Goal: Task Accomplishment & Management: Manage account settings

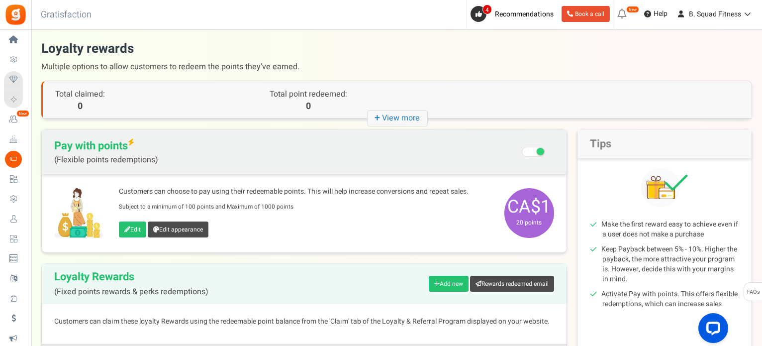
click at [428, 49] on h1 "Loyalty rewards Multiple options to allow customers to redeem the points they’v…" at bounding box center [396, 58] width 711 height 36
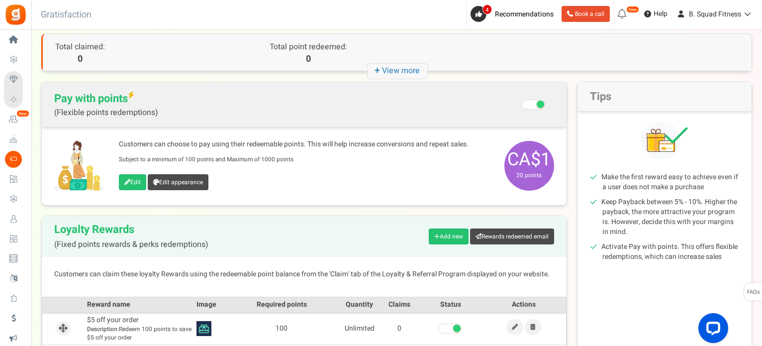
scroll to position [50, 0]
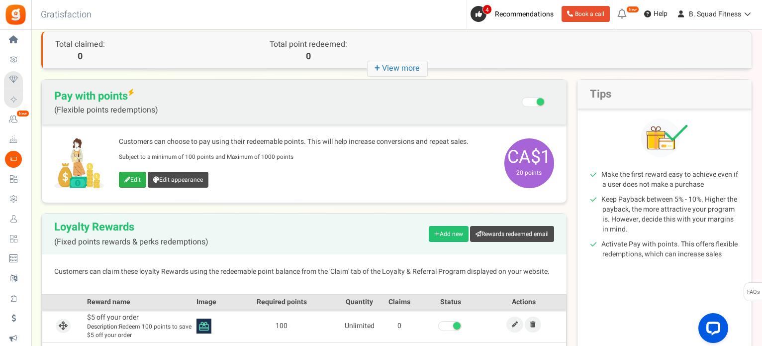
click at [127, 181] on icon at bounding box center [127, 180] width 6 height 6
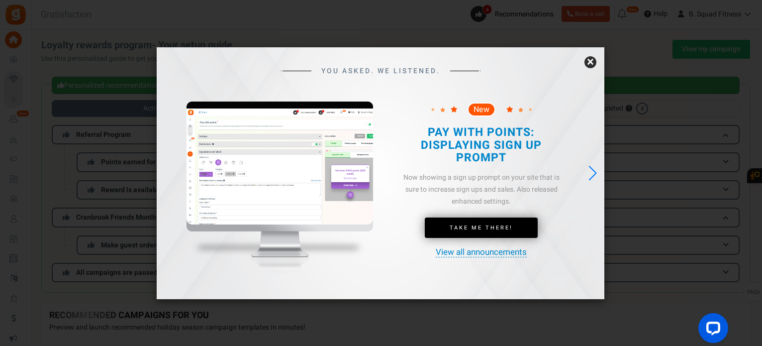
click at [599, 56] on div "YOU ASKED. WE LISTENED. New Take Me There!" at bounding box center [381, 173] width 448 height 252
click at [591, 60] on link "×" at bounding box center [591, 62] width 12 height 12
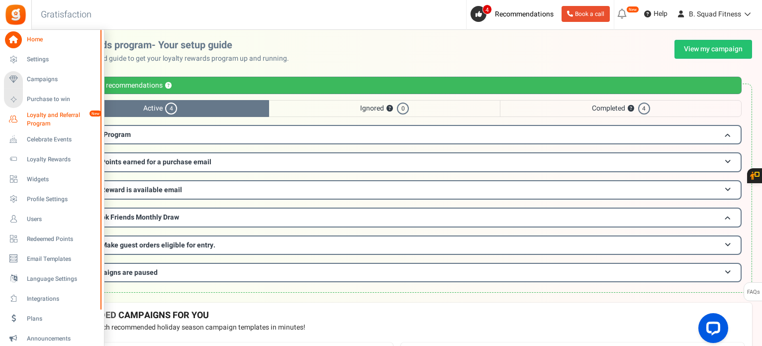
click at [38, 118] on span "Loyalty and Referral Program" at bounding box center [63, 119] width 73 height 17
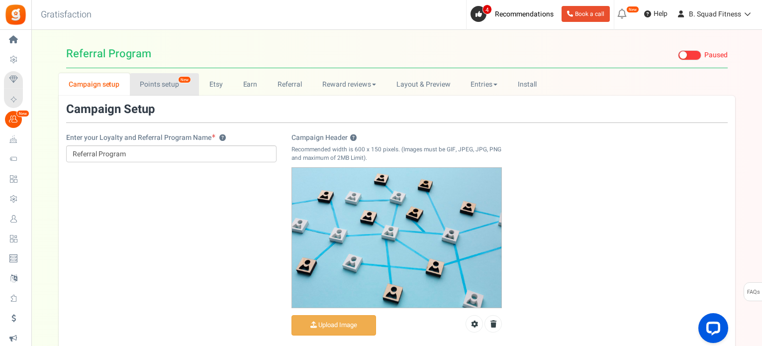
click at [163, 83] on link "Points setup New" at bounding box center [164, 84] width 69 height 22
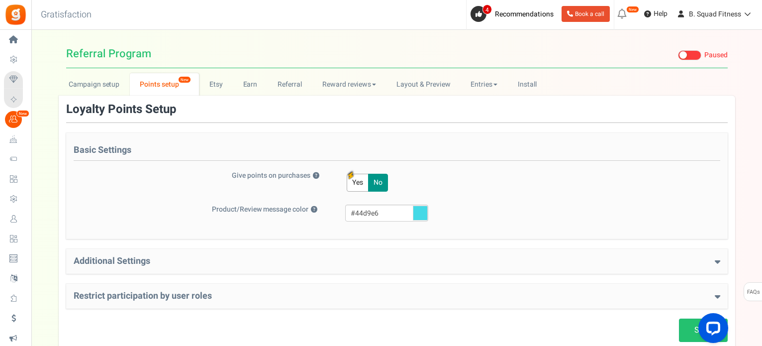
click at [249, 257] on h4 "Additional Settings" at bounding box center [397, 261] width 647 height 10
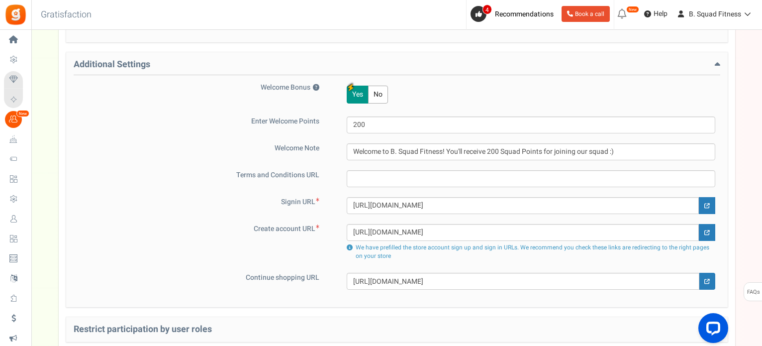
scroll to position [199, 0]
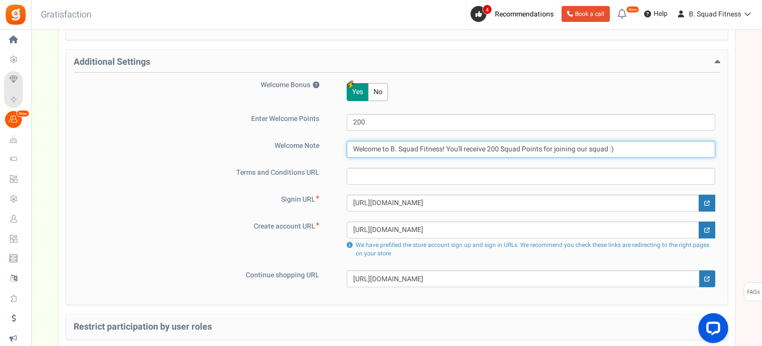
click at [460, 146] on input "Welcome to B. Squad Fitness! You'll receive 200 Squad Points for joining our sq…" at bounding box center [531, 149] width 369 height 17
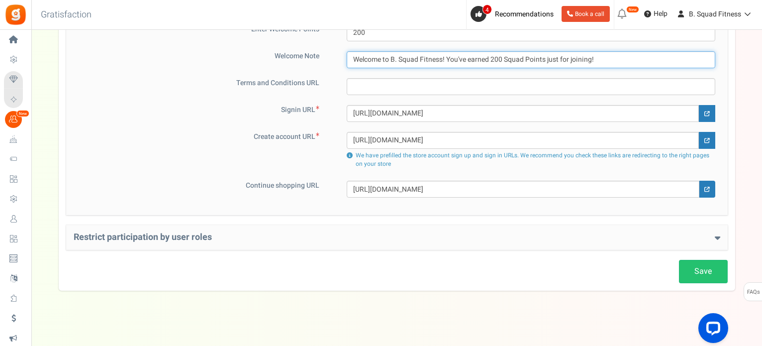
scroll to position [293, 0]
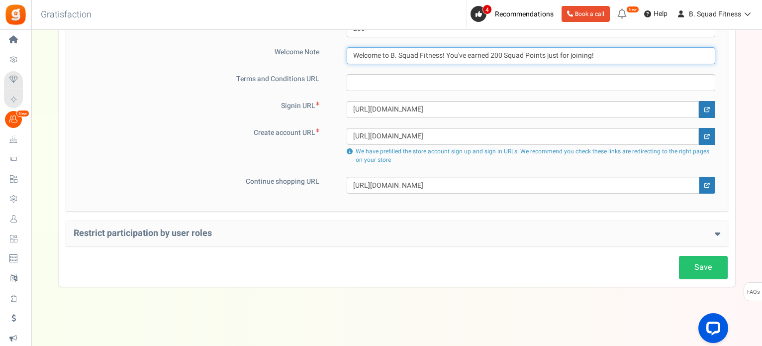
type input "Welcome to B. Squad Fitness! You've earned 200 Squad Points just for joining!"
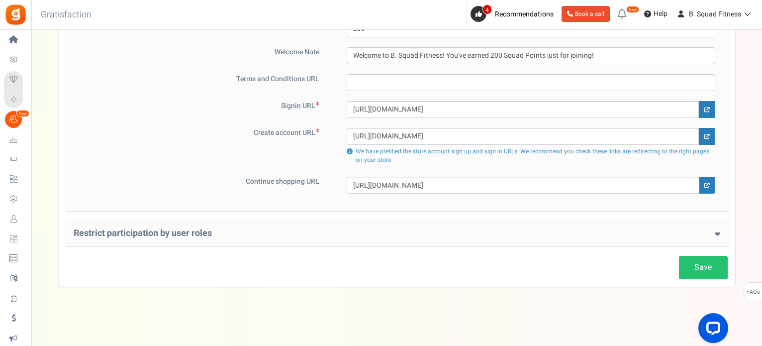
click at [296, 236] on h4 "Restrict participation by user roles" at bounding box center [397, 233] width 647 height 10
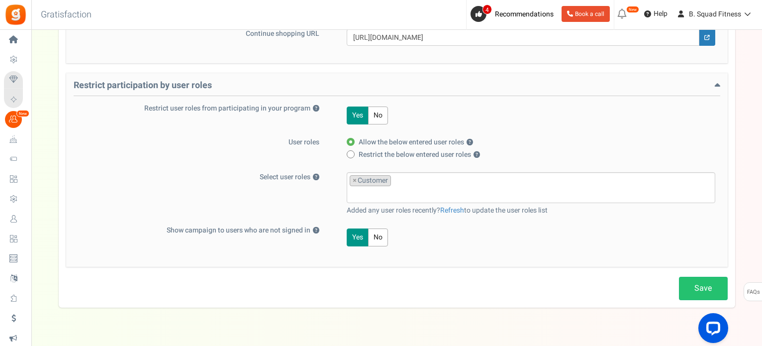
scroll to position [460, 0]
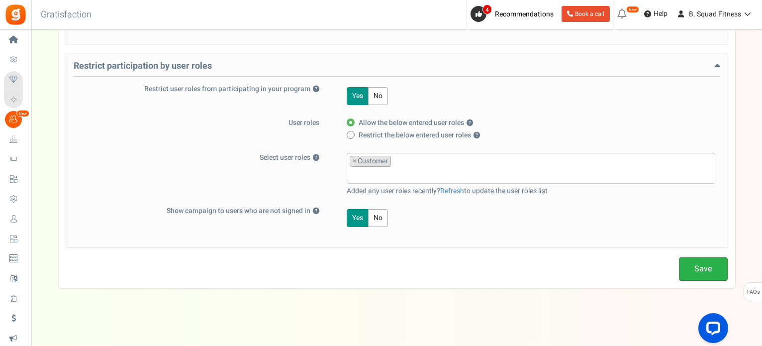
click at [705, 265] on link "Save" at bounding box center [703, 268] width 49 height 23
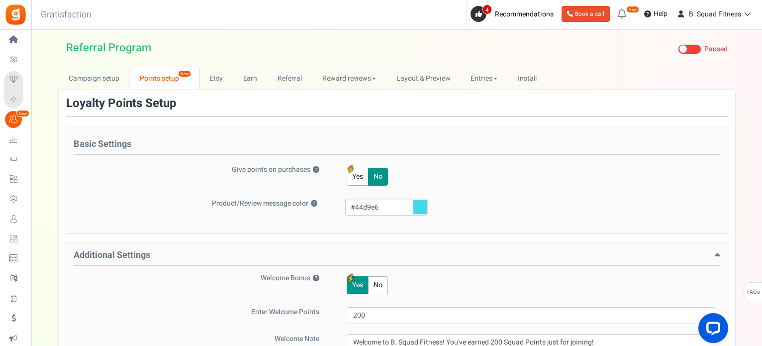
scroll to position [0, 0]
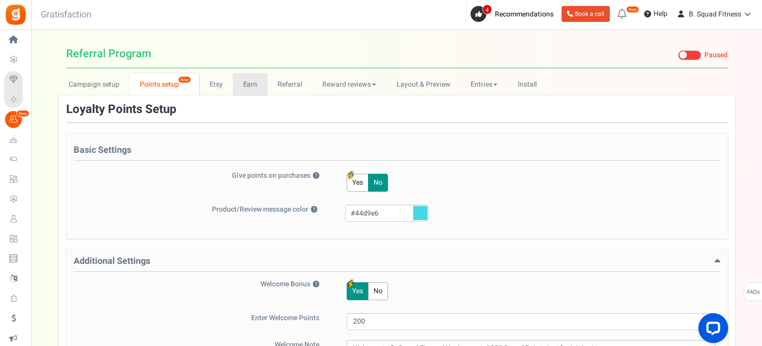
click at [243, 87] on link "Earn" at bounding box center [250, 84] width 35 height 22
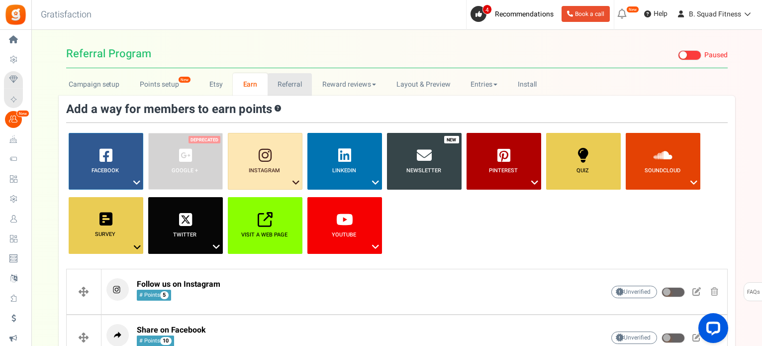
click at [276, 85] on link "Referral" at bounding box center [290, 84] width 45 height 22
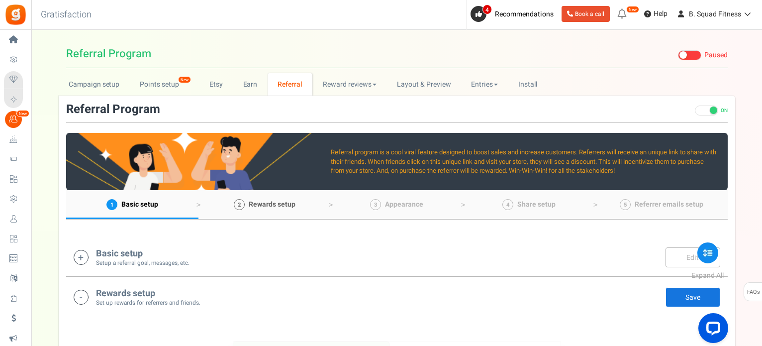
scroll to position [100, 0]
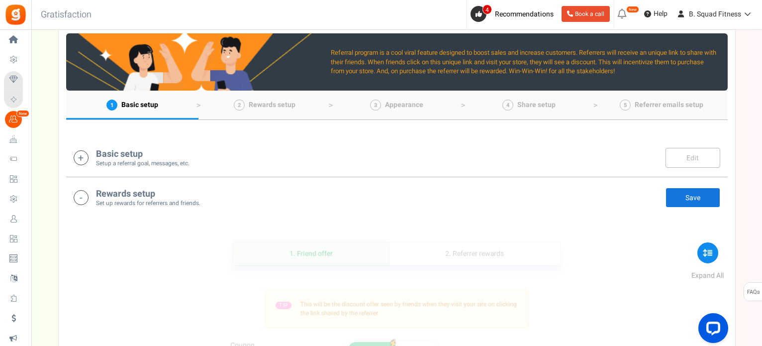
click at [234, 160] on div "Basic setup Setup a referral goal, messages, etc. Edit Save" at bounding box center [397, 157] width 647 height 20
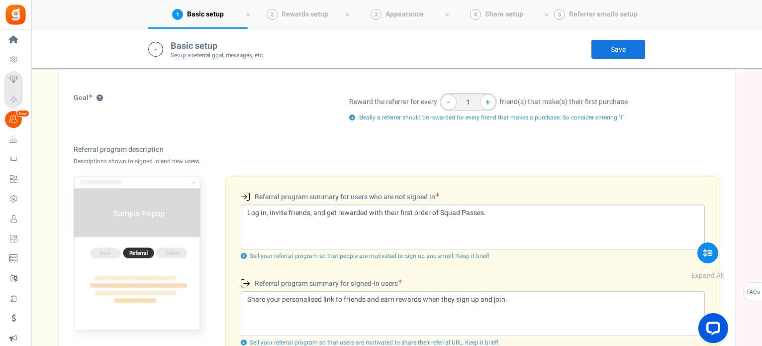
scroll to position [208, 0]
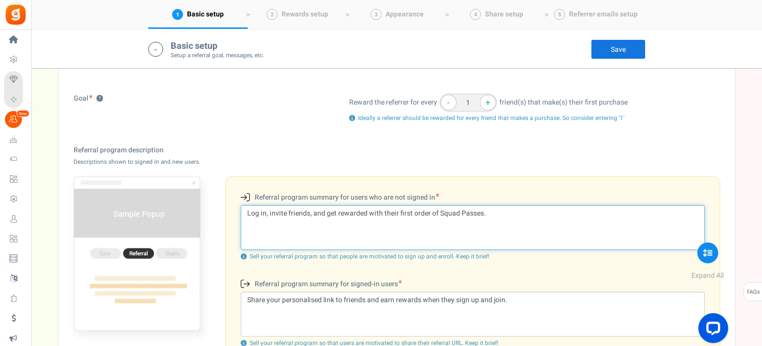
drag, startPoint x: 415, startPoint y: 210, endPoint x: 438, endPoint y: 213, distance: 22.6
click at [438, 213] on textarea "Log in, invite friends, and get rewarded with their first order of Squad Passes." at bounding box center [473, 227] width 464 height 45
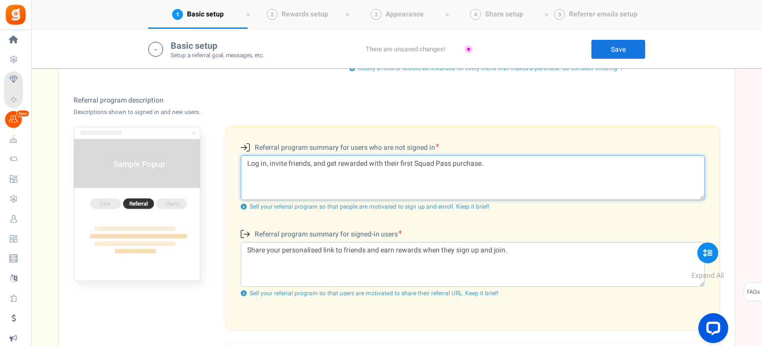
scroll to position [307, 0]
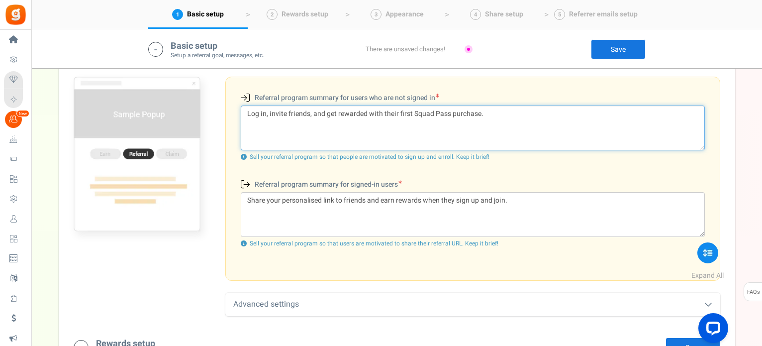
type textarea "Log in, invite friends, and get rewarded with their first Squad Pass purchase."
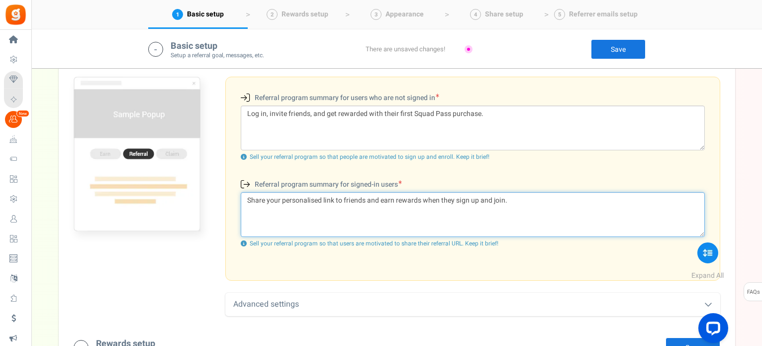
drag, startPoint x: 395, startPoint y: 199, endPoint x: 418, endPoint y: 199, distance: 23.4
click at [418, 199] on textarea "Share your personalised link to friends and earn rewards when they sign up and …" at bounding box center [473, 214] width 464 height 45
drag, startPoint x: 295, startPoint y: 198, endPoint x: 289, endPoint y: 224, distance: 27.0
click at [289, 224] on textarea "Share your personalised link to friends and earn points when they sign up and j…" at bounding box center [473, 214] width 464 height 45
type textarea "Share your personalised link to friends and earn points when they sign up and j…"
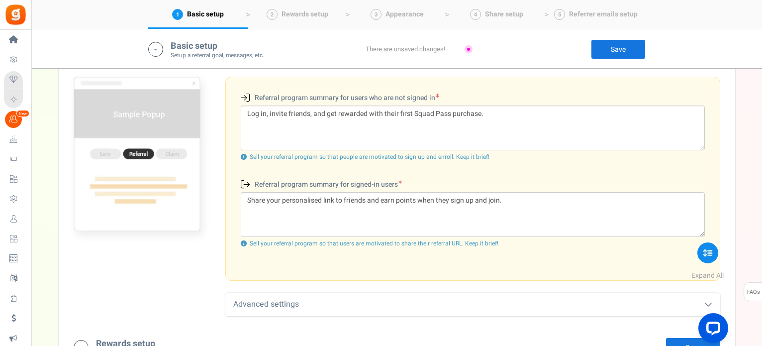
click at [346, 293] on div "Advanced settings" at bounding box center [472, 304] width 495 height 23
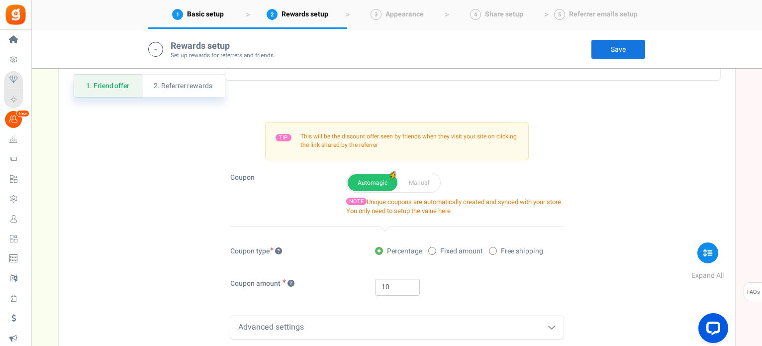
scroll to position [656, 0]
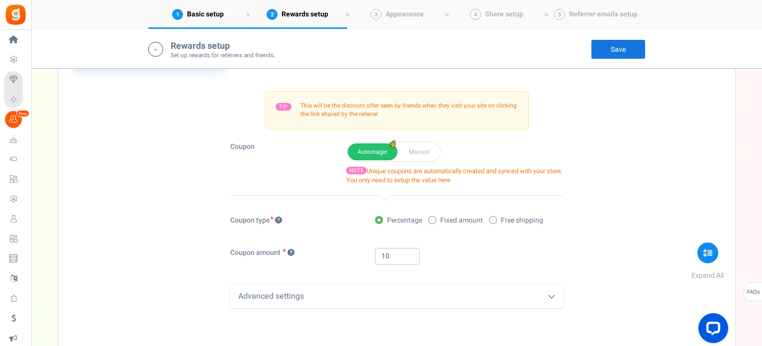
click at [440, 222] on label "Fixed amount" at bounding box center [455, 220] width 55 height 10
click at [435, 222] on input "Fixed amount" at bounding box center [431, 220] width 6 height 6
radio input "true"
click at [405, 219] on span "Percentage" at bounding box center [404, 220] width 35 height 10
click at [382, 219] on input "Percentage" at bounding box center [378, 220] width 6 height 6
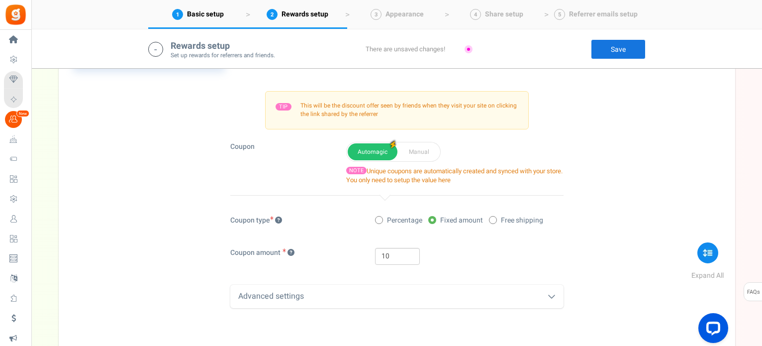
radio input "true"
click at [366, 299] on div "Advanced settings" at bounding box center [396, 296] width 333 height 23
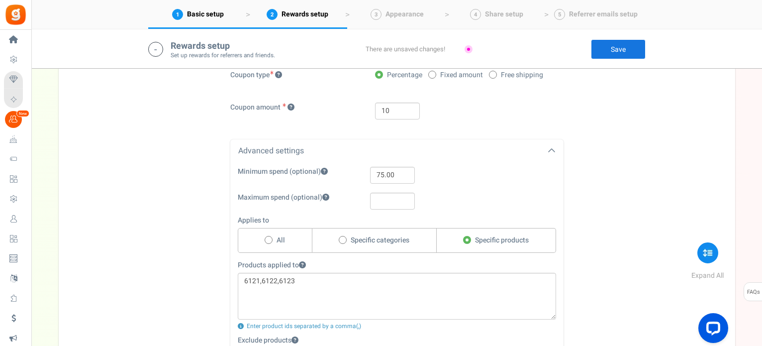
scroll to position [805, 0]
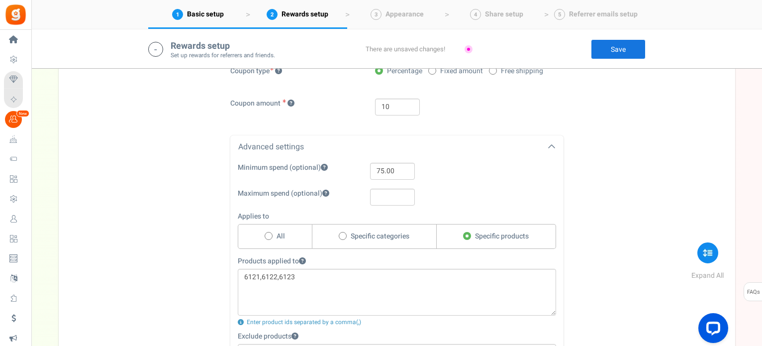
click at [189, 220] on div "1. Friend offer Paused! Coupons over. Upload now! 2. Referrer rewards Paused! C…" at bounding box center [397, 173] width 662 height 609
click at [143, 203] on div "1. Friend offer Paused! Coupons over. Upload now! 2. Referrer rewards Paused! C…" at bounding box center [397, 173] width 662 height 609
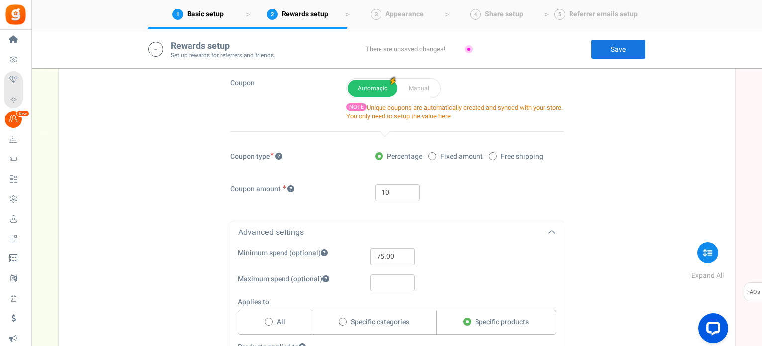
scroll to position [705, 0]
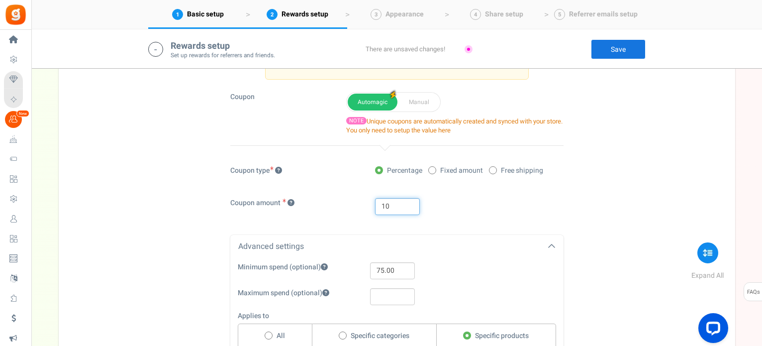
click at [147, 205] on div "1. Friend offer Paused! Coupons over. Upload now! 2. Referrer rewards Paused! C…" at bounding box center [397, 273] width 662 height 609
click at [143, 183] on div "1. Friend offer Paused! Coupons over. Upload now! 2. Referrer rewards Paused! C…" at bounding box center [397, 273] width 662 height 609
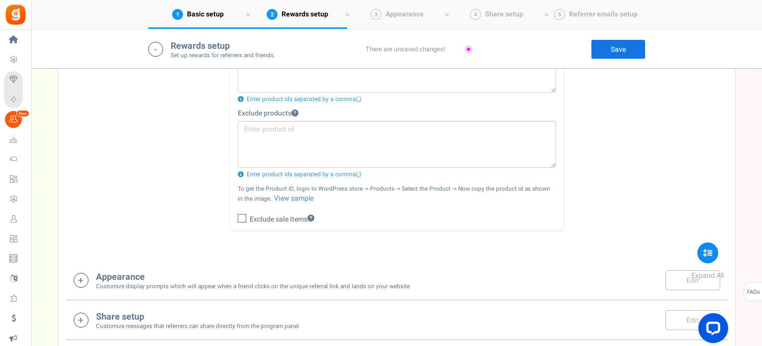
scroll to position [829, 0]
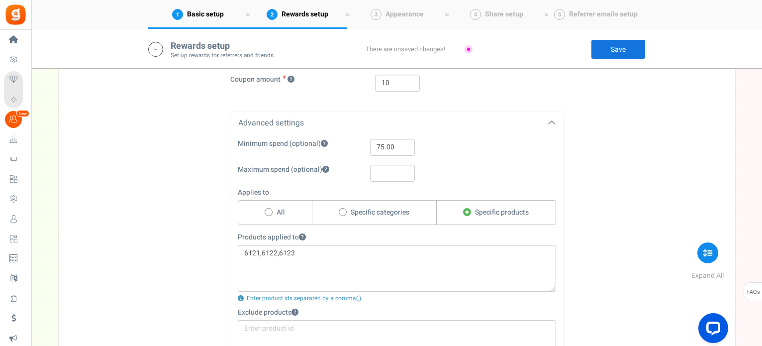
click at [100, 221] on div "1. Friend offer Paused! Coupons over. Upload now! 2. Referrer rewards Paused! C…" at bounding box center [397, 149] width 662 height 609
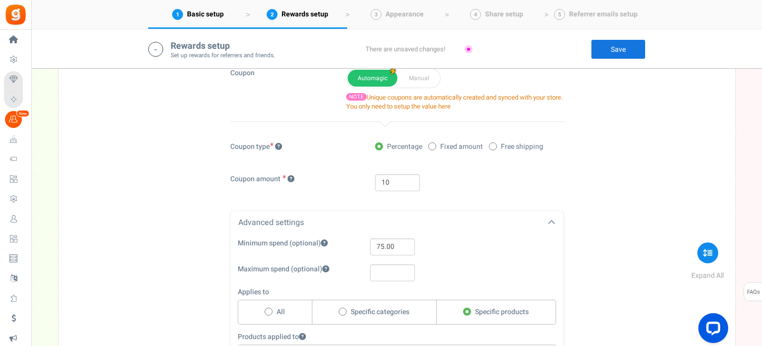
click at [192, 202] on div "1. Friend offer Paused! Coupons over. Upload now! 2. Referrer rewards Paused! C…" at bounding box center [397, 249] width 662 height 609
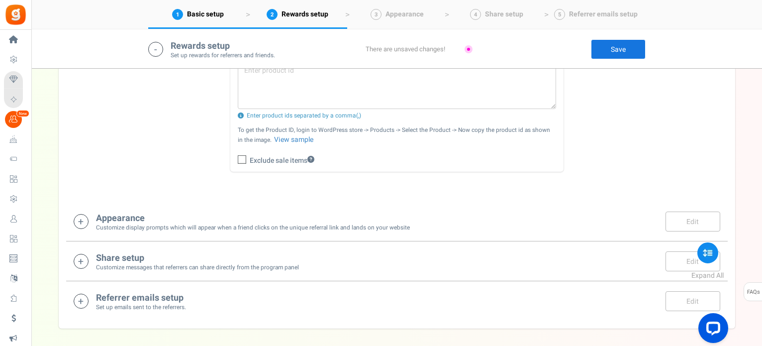
scroll to position [1095, 0]
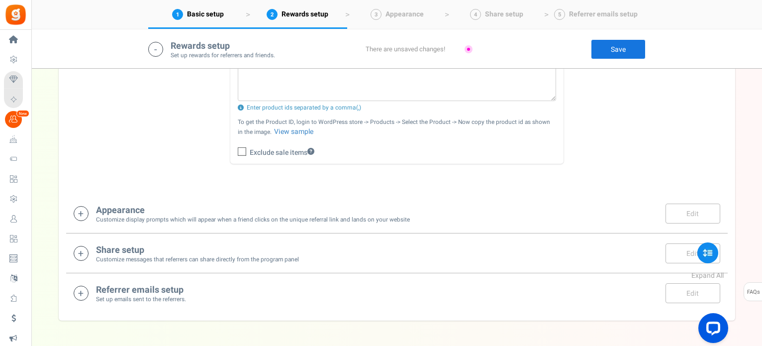
click at [253, 219] on small "Customize display prompts which will appear when a friend clicks on the unique …" at bounding box center [253, 219] width 314 height 8
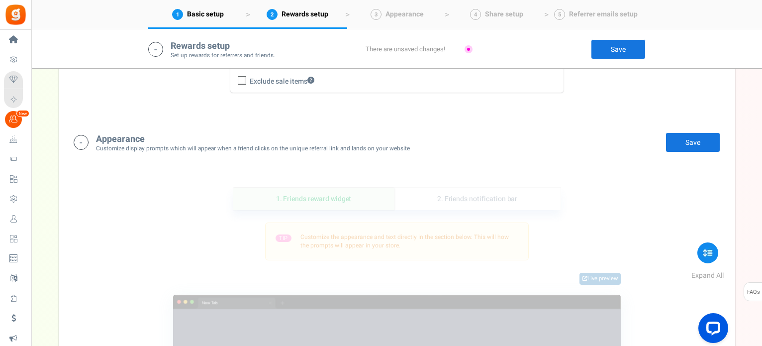
scroll to position [1258, 0]
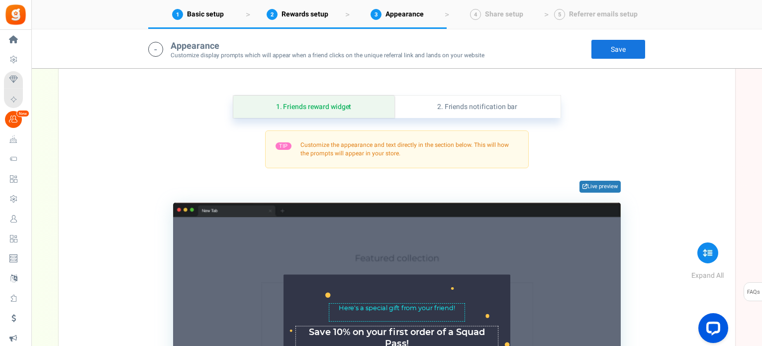
click at [137, 183] on div "TIP Customize the appearance and text directly in the section below. This will …" at bounding box center [397, 296] width 647 height 332
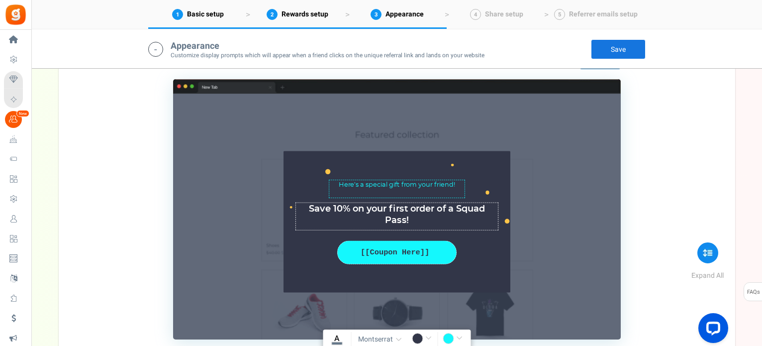
scroll to position [1407, 0]
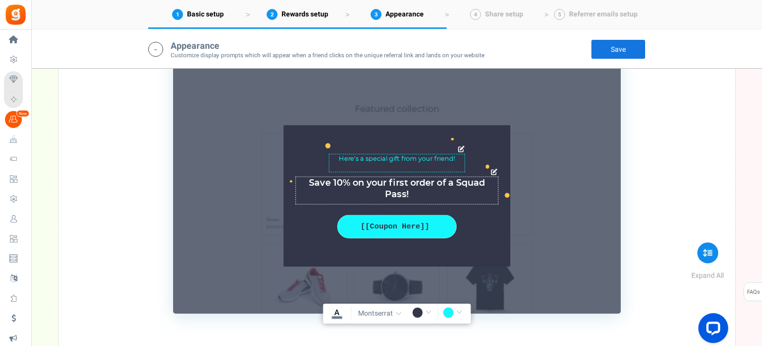
drag, startPoint x: 409, startPoint y: 180, endPoint x: 456, endPoint y: 177, distance: 46.9
click at [456, 177] on textarea "Get an offer to use on your first purchase" at bounding box center [397, 190] width 203 height 28
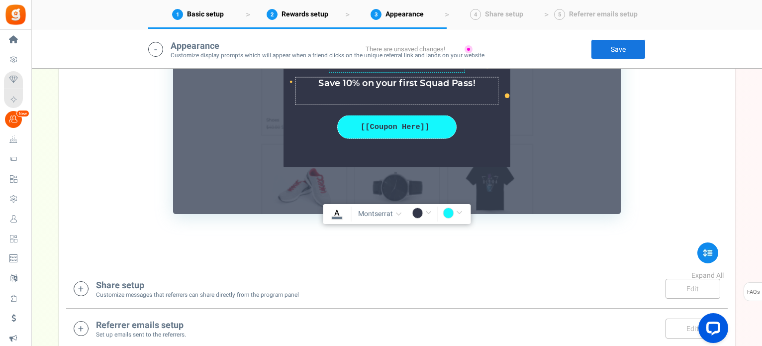
scroll to position [1556, 0]
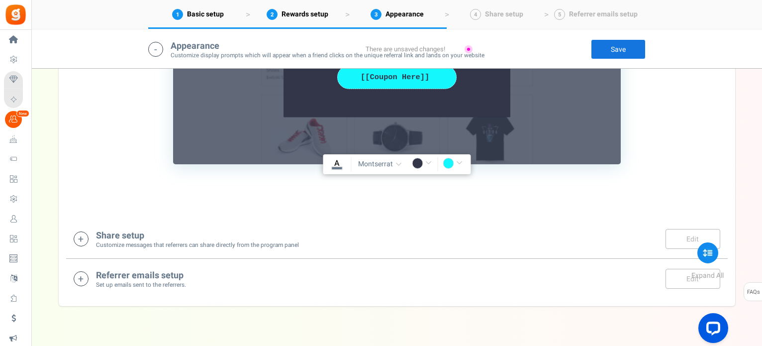
type textarea "Save 10% on your first Squad Pass!"
click at [140, 231] on h4 "Share setup" at bounding box center [197, 236] width 203 height 10
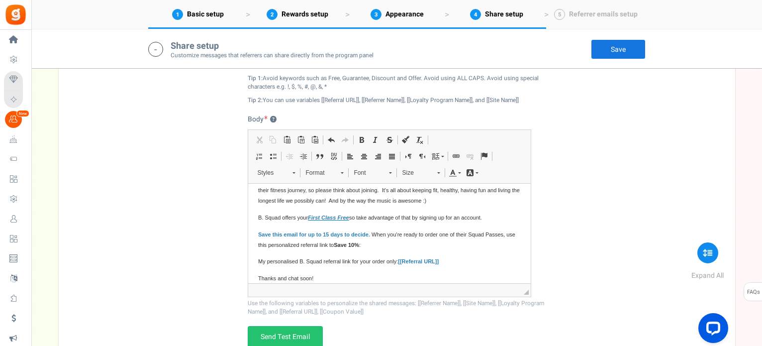
scroll to position [50, 0]
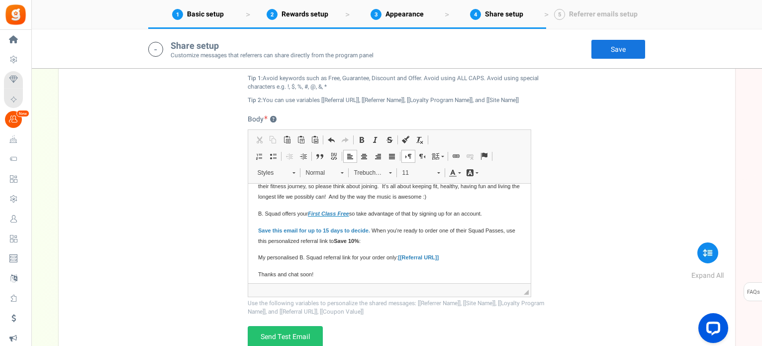
click at [298, 185] on span "The classes are really fun and [PERSON_NAME] is the perfect trainer that suppor…" at bounding box center [389, 181] width 262 height 37
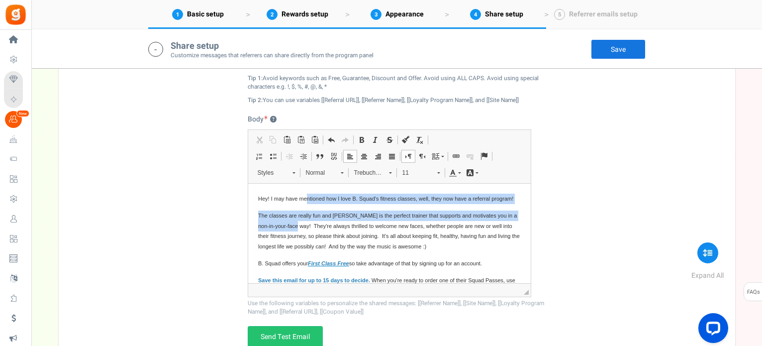
drag, startPoint x: 298, startPoint y: 185, endPoint x: 306, endPoint y: 186, distance: 8.5
click at [306, 186] on html "Hey! I may have mentioned how I love B. Squad's fitness classes, well, they now…" at bounding box center [389, 272] width 283 height 177
click at [299, 225] on span "The classes are really fun and [PERSON_NAME] is the perfect trainer that suppor…" at bounding box center [389, 230] width 262 height 37
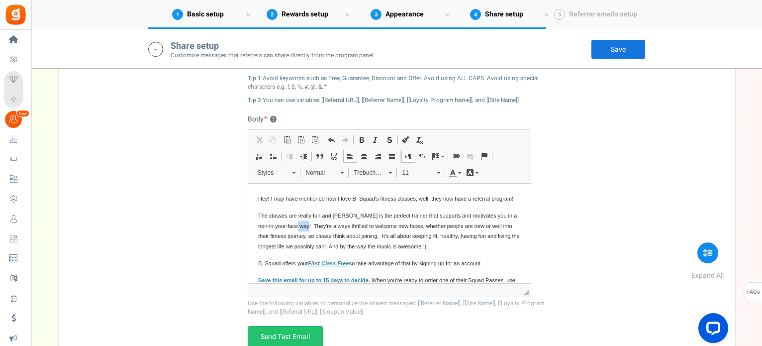
drag, startPoint x: 298, startPoint y: 235, endPoint x: 308, endPoint y: 235, distance: 10.4
click at [308, 235] on span "The classes are really fun and [PERSON_NAME] is the perfect trainer that suppor…" at bounding box center [389, 230] width 262 height 37
click at [440, 236] on span "The classes are really fun and [PERSON_NAME] is the perfect trainer that suppor…" at bounding box center [389, 230] width 262 height 37
drag, startPoint x: 317, startPoint y: 236, endPoint x: 361, endPoint y: 240, distance: 44.5
click at [361, 240] on p "The classes are really fun and [PERSON_NAME] is the perfect trainer that suppor…" at bounding box center [389, 230] width 263 height 41
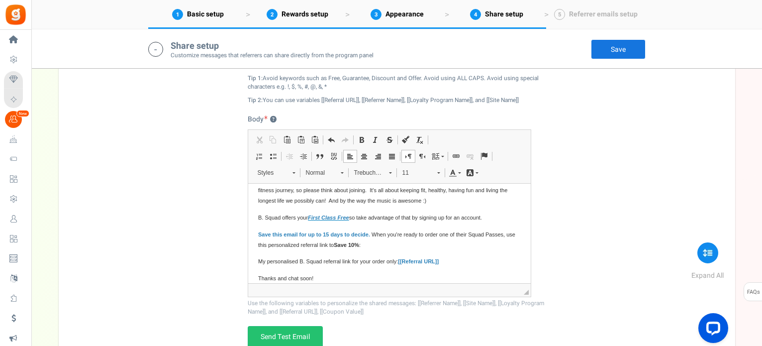
scroll to position [50, 0]
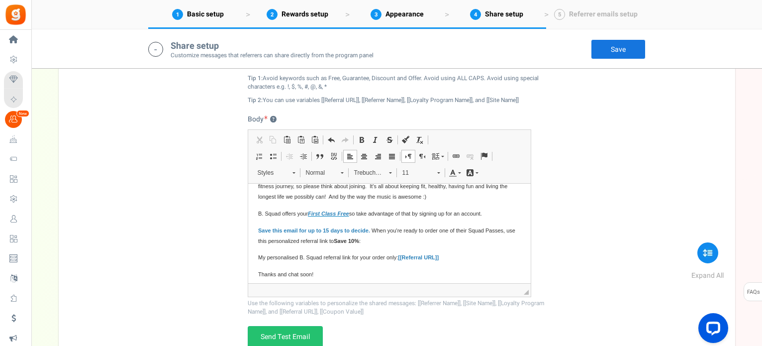
click at [373, 244] on span "Save this email for up to 15 days to decide. When you're ready to order one of …" at bounding box center [386, 235] width 257 height 16
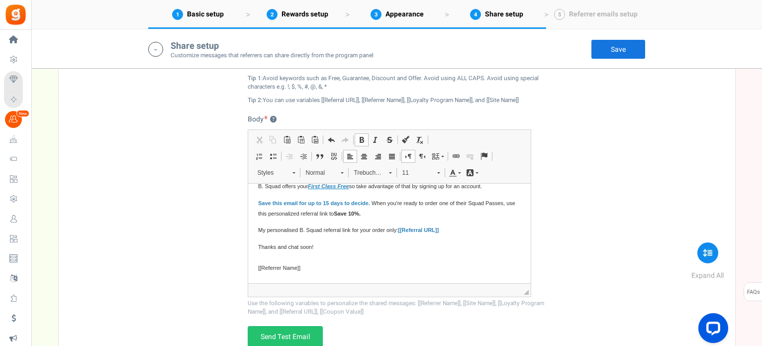
scroll to position [87, 0]
drag, startPoint x: 257, startPoint y: 228, endPoint x: 401, endPoint y: 228, distance: 144.3
click at [401, 228] on html "Hey! I may have mentioned how I love B. Squad's fitness classes, well, they now…" at bounding box center [389, 194] width 283 height 177
click at [359, 139] on span at bounding box center [362, 140] width 8 height 8
click at [339, 230] on strong "My personalised B. Squad referral link for your order only:" at bounding box center [334, 230] width 152 height 6
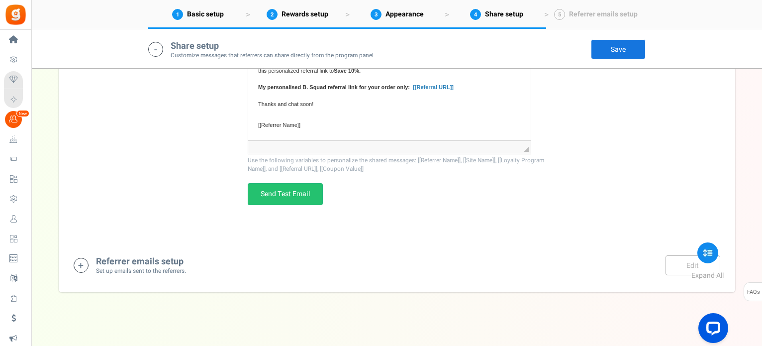
scroll to position [2039, 0]
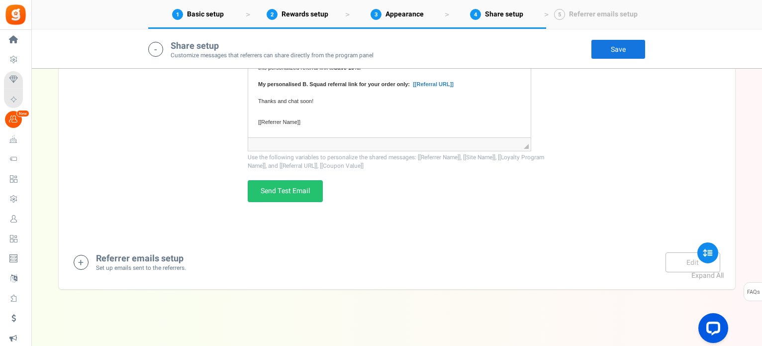
click at [215, 259] on div "Referrer emails setup Set up emails sent to the referrers. Edit Save Save" at bounding box center [397, 262] width 647 height 20
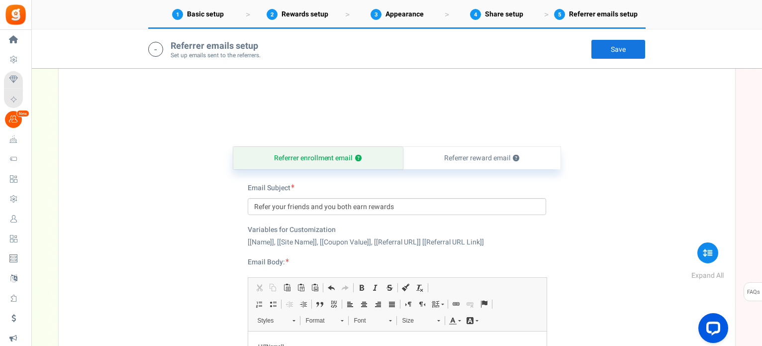
scroll to position [2249, 0]
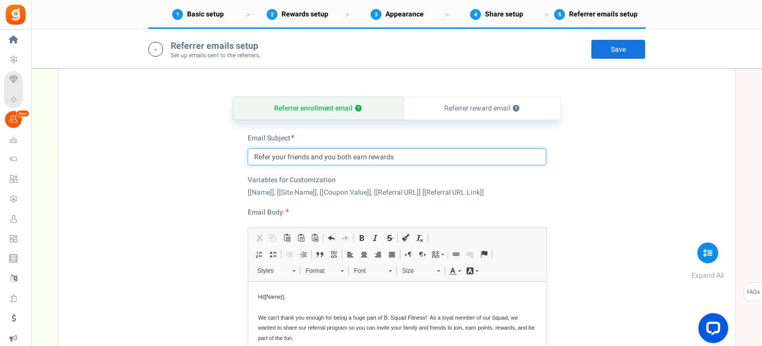
drag, startPoint x: 272, startPoint y: 154, endPoint x: 287, endPoint y: 154, distance: 14.9
click at [287, 154] on input "Refer your friends and you both earn rewards" at bounding box center [397, 156] width 299 height 17
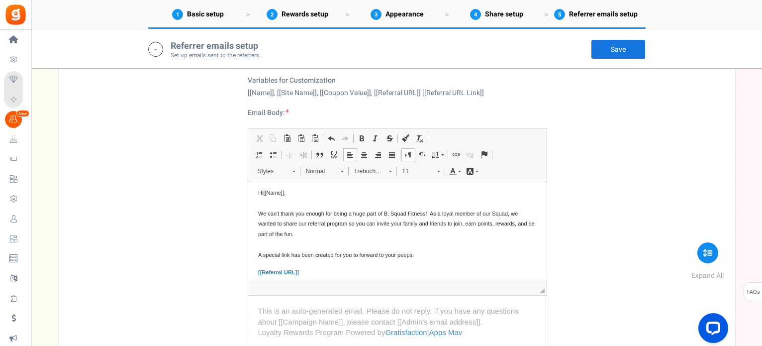
scroll to position [6, 0]
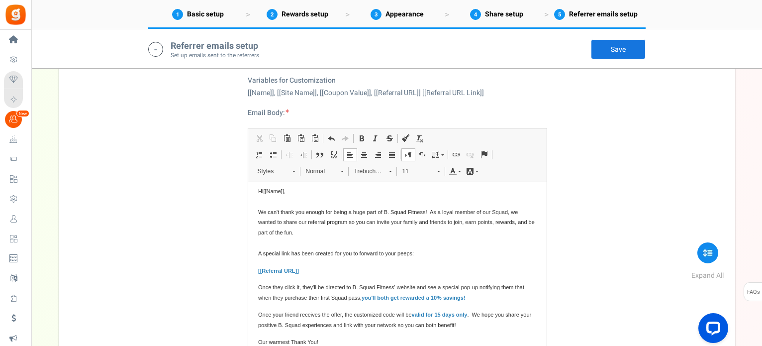
drag, startPoint x: 542, startPoint y: 286, endPoint x: 596, endPoint y: 358, distance: 89.6
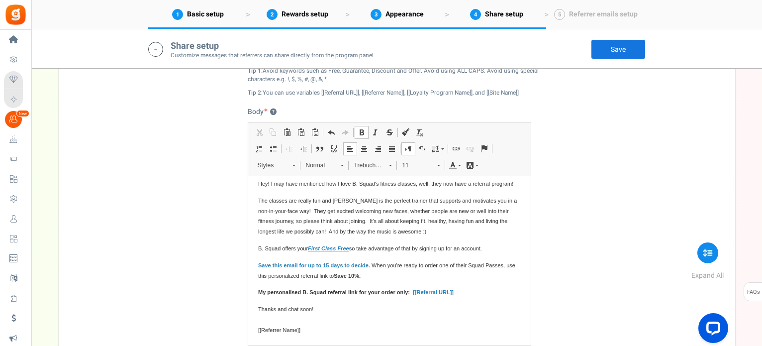
scroll to position [11, 0]
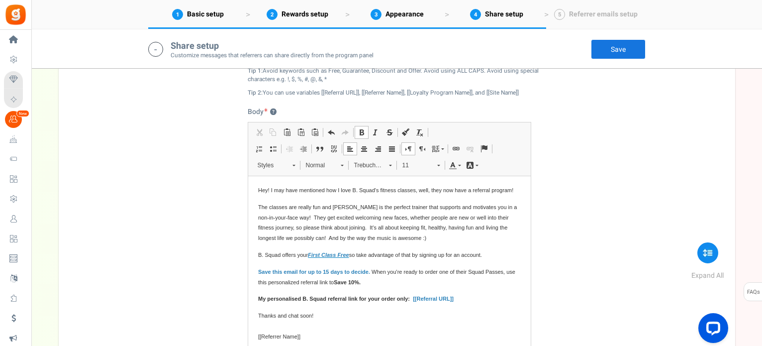
drag, startPoint x: 525, startPoint y: 281, endPoint x: 531, endPoint y: 357, distance: 76.4
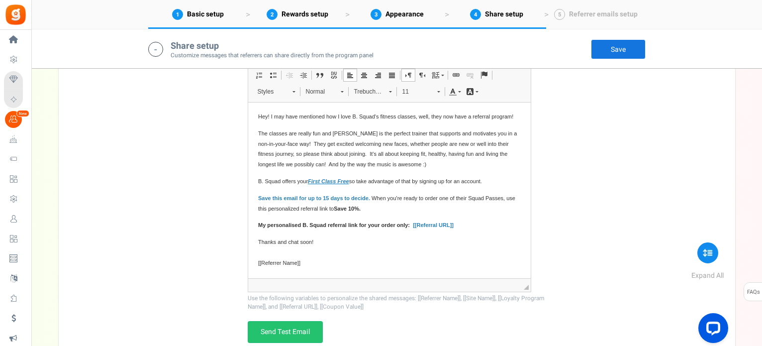
scroll to position [2000, 0]
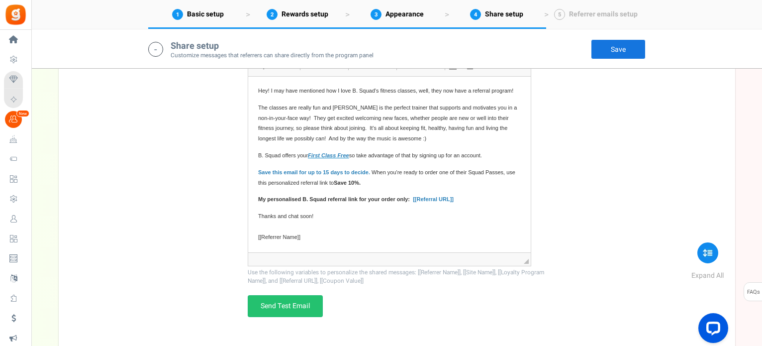
click at [501, 155] on p "B. Squad offers your First Class Free so take advantage of that by signing up f…" at bounding box center [389, 155] width 263 height 10
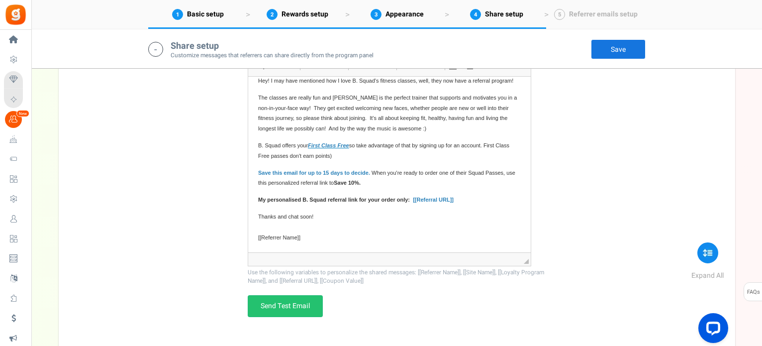
click at [489, 155] on span "B. Squad offers your First Class Free so take advantage of that by signing up f…" at bounding box center [383, 150] width 251 height 16
drag, startPoint x: 345, startPoint y: 168, endPoint x: 500, endPoint y: 159, distance: 155.0
click at [500, 159] on p "B. Squad offers your First Class Free so take advantage of that by signing up f…" at bounding box center [389, 150] width 263 height 21
click at [433, 161] on p "B. Squad offers your First Class Free so take advantage of that by signing up f…" at bounding box center [389, 150] width 263 height 21
click at [489, 159] on span "B. Squad offers your First Class Free so take advantage of that by signing up f…" at bounding box center [384, 150] width 253 height 16
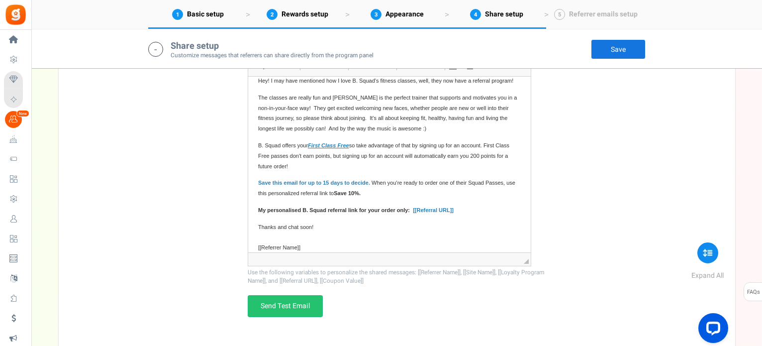
click at [355, 166] on span "B. Squad offers your First Class Free so take advantage of that by signing up f…" at bounding box center [383, 155] width 251 height 27
click at [292, 169] on span "B. Squad offers your First Class Free so take advantage of that by signing up f…" at bounding box center [384, 155] width 252 height 27
drag, startPoint x: 502, startPoint y: 165, endPoint x: 294, endPoint y: 178, distance: 208.9
click at [294, 169] on span "B. Squad offers your First Class Free so take advantage of that by signing up f…" at bounding box center [384, 155] width 252 height 27
click at [304, 169] on span "B. Squad offers your First Class Free so take advantage of that by signing up f…" at bounding box center [388, 155] width 261 height 27
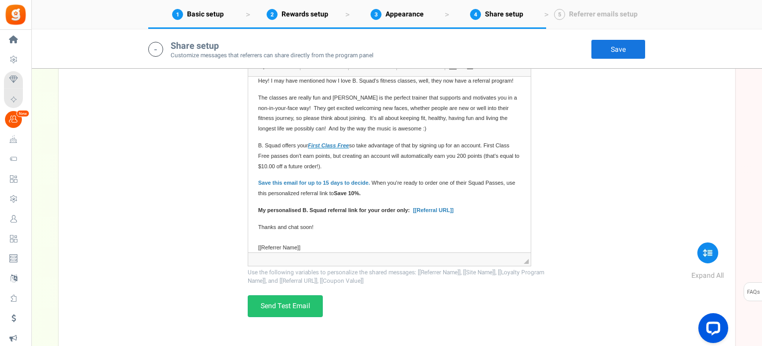
scroll to position [0, 0]
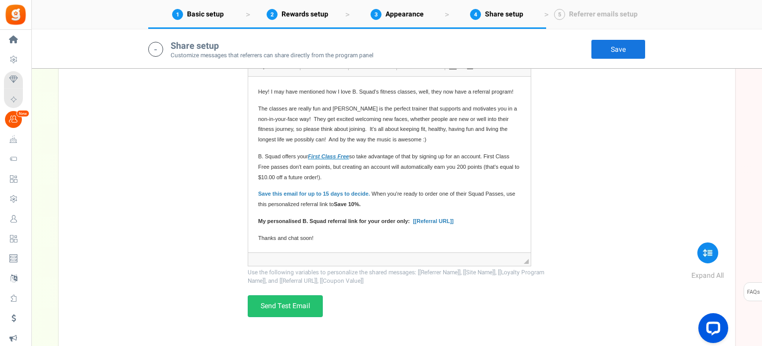
click at [193, 238] on div "Email Facebook LinkedIn Twitter WhatsApp INFO Email share is currently disabled…" at bounding box center [397, 83] width 662 height 537
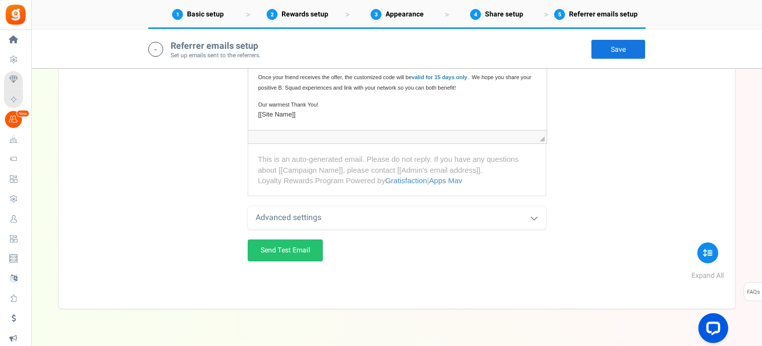
scroll to position [2667, 0]
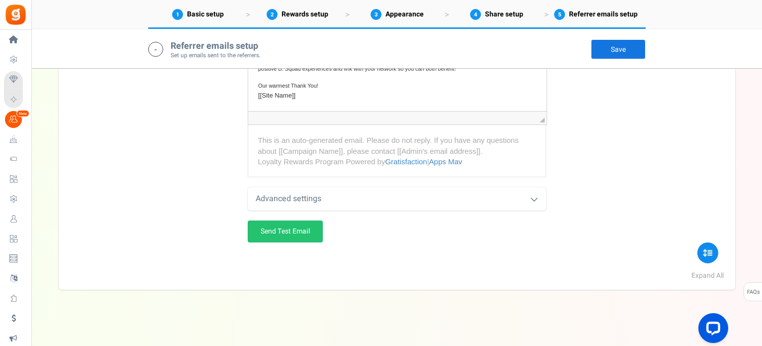
click at [623, 54] on link "Save" at bounding box center [618, 49] width 55 height 20
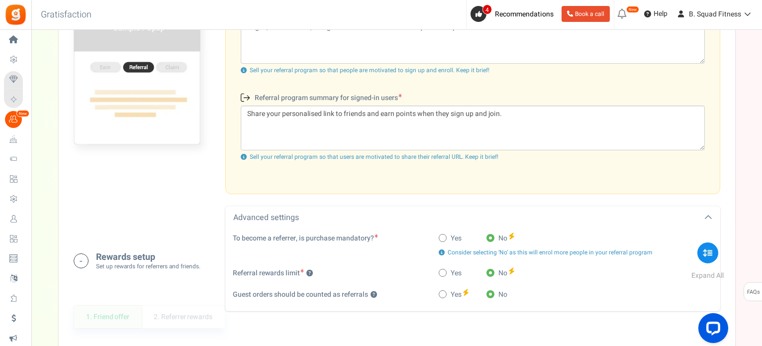
scroll to position [0, 0]
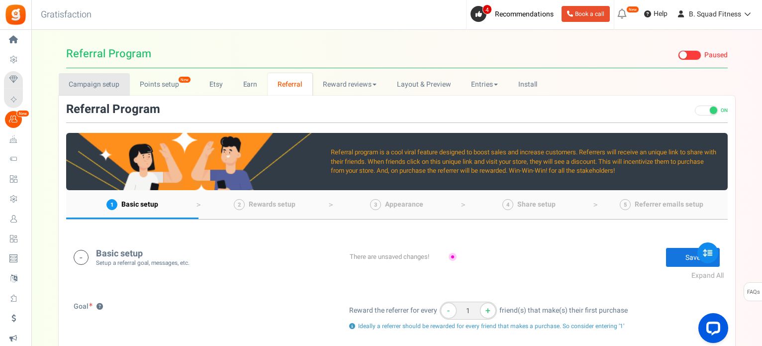
click at [105, 85] on link "Campaign setup" at bounding box center [94, 84] width 71 height 22
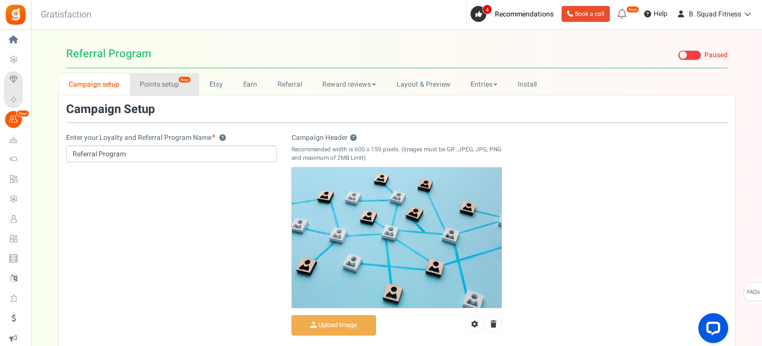
click at [169, 77] on link "Points setup New" at bounding box center [164, 84] width 69 height 22
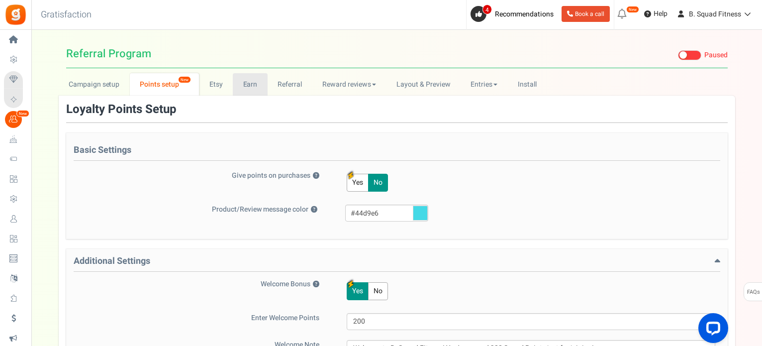
click at [247, 81] on link "Earn" at bounding box center [250, 84] width 35 height 22
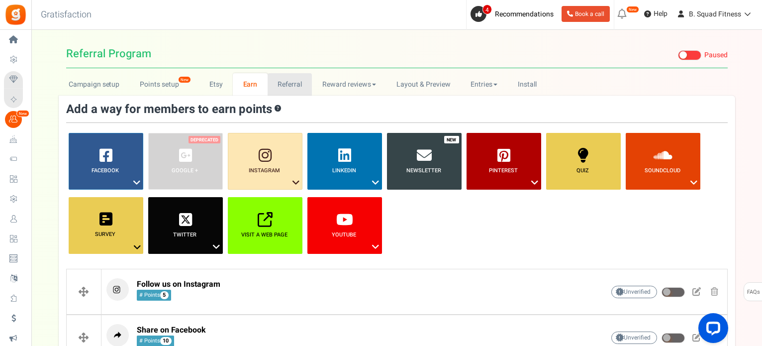
click at [282, 84] on link "Referral" at bounding box center [290, 84] width 45 height 22
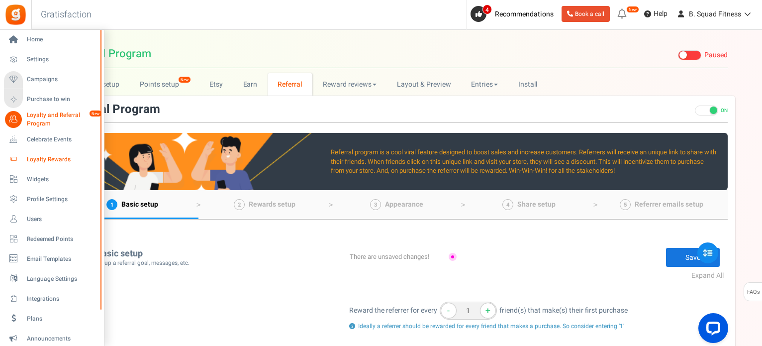
click at [49, 158] on span "Loyalty Rewards" at bounding box center [62, 159] width 70 height 8
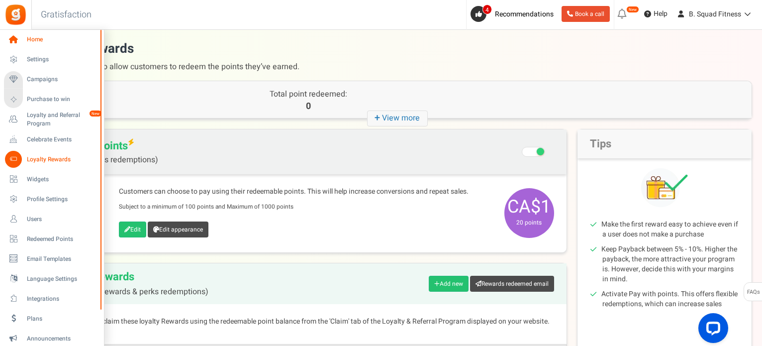
click at [32, 41] on span "Home" at bounding box center [62, 39] width 70 height 8
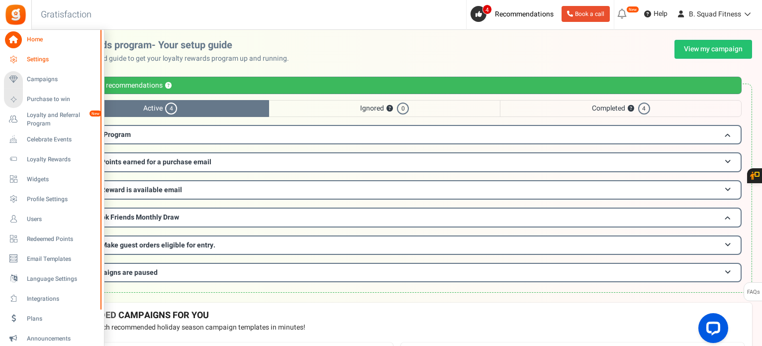
click at [36, 56] on span "Settings" at bounding box center [62, 59] width 70 height 8
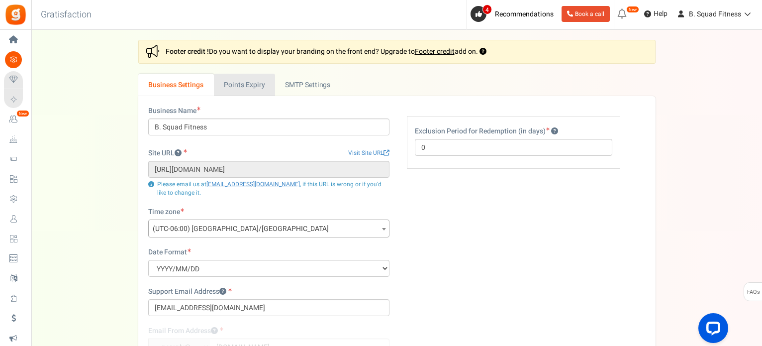
click at [256, 89] on link "Points Expiry" at bounding box center [244, 85] width 61 height 22
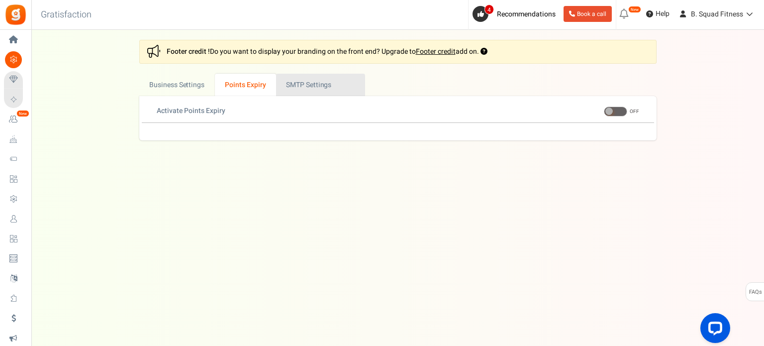
click at [329, 84] on link "Active SMTP Settings" at bounding box center [320, 85] width 89 height 22
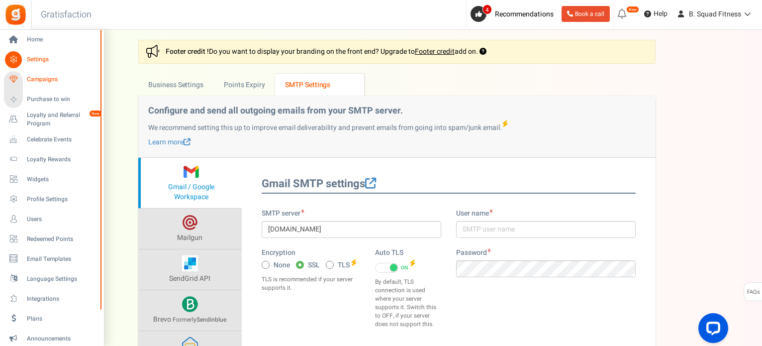
click at [48, 77] on span "Campaigns" at bounding box center [62, 79] width 70 height 8
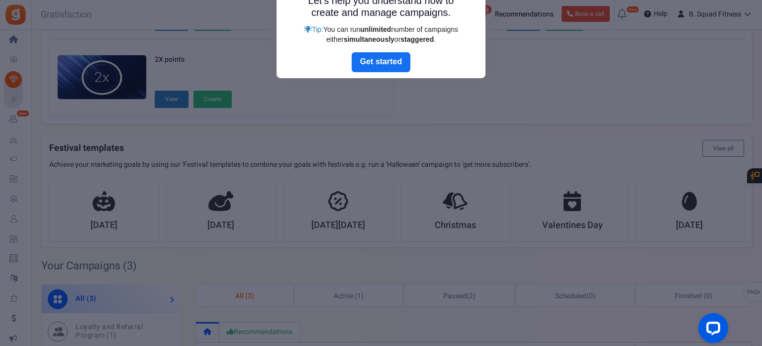
scroll to position [67, 0]
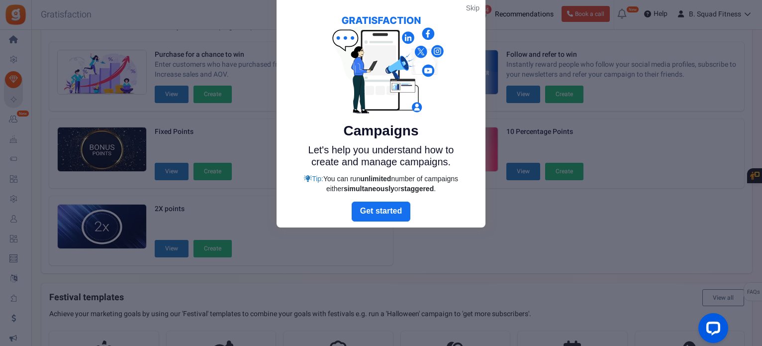
click at [472, 4] on link "Skip" at bounding box center [472, 8] width 13 height 10
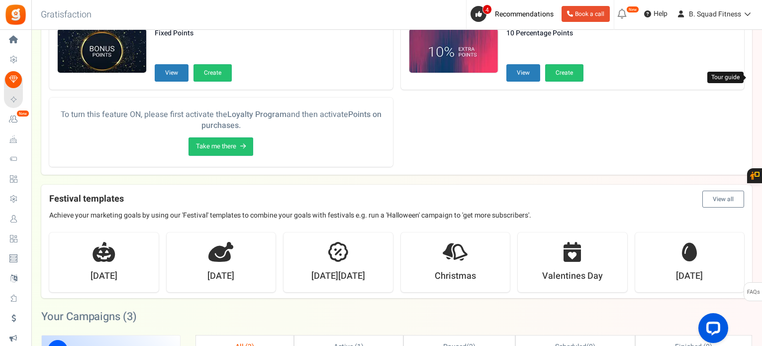
scroll to position [315, 0]
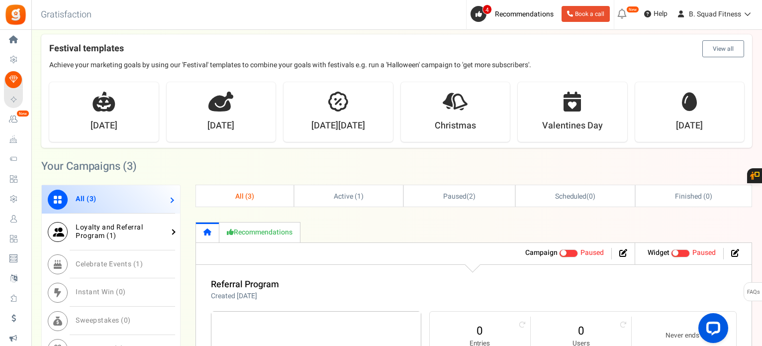
click at [123, 239] on link "Loyalty and Referral Program ( 1 )" at bounding box center [111, 231] width 138 height 37
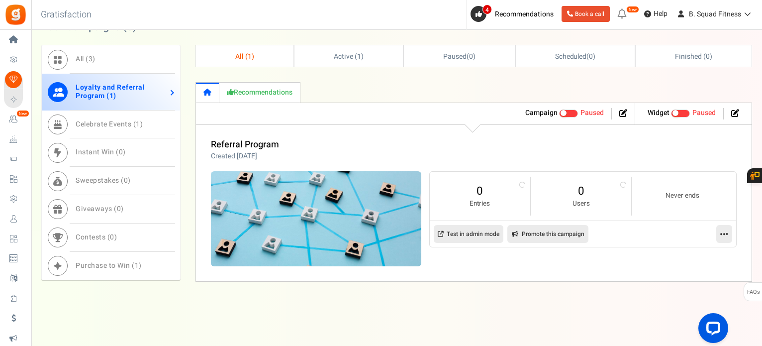
scroll to position [458, 0]
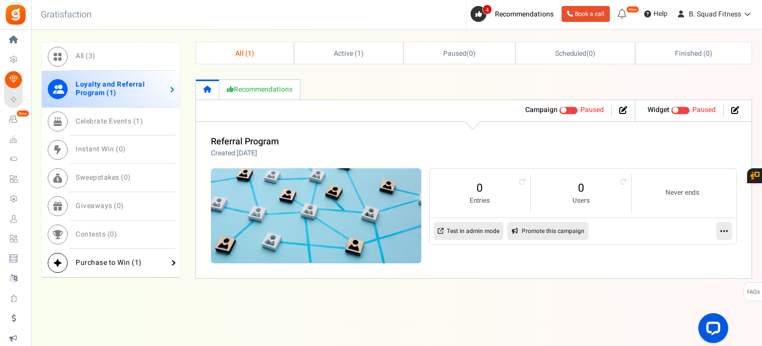
click at [109, 266] on span "Purchase to Win ( 1 )" at bounding box center [109, 262] width 66 height 10
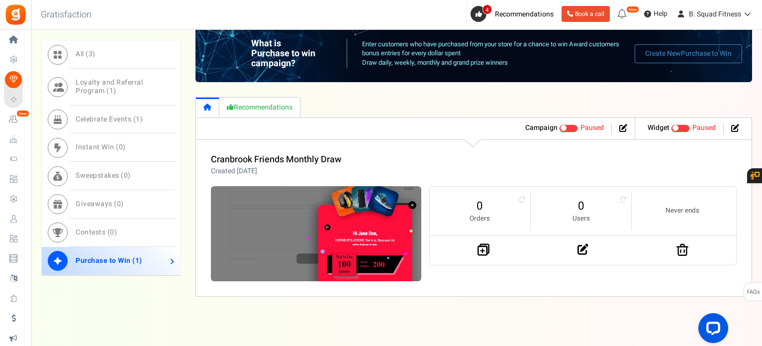
scroll to position [501, 0]
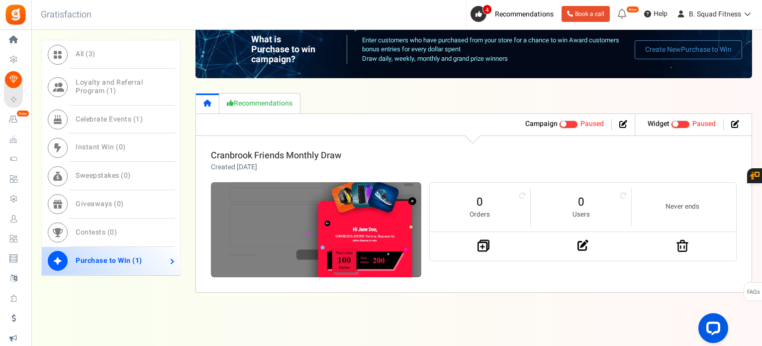
click at [286, 155] on link "Cranbrook Friends Monthly Draw" at bounding box center [276, 155] width 130 height 13
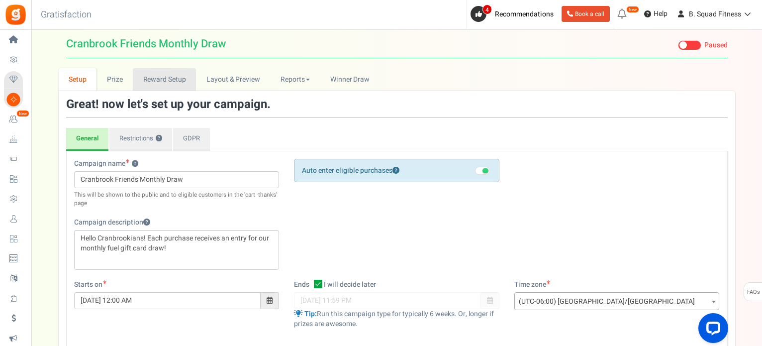
click at [164, 71] on link "Reward Setup" at bounding box center [164, 79] width 63 height 22
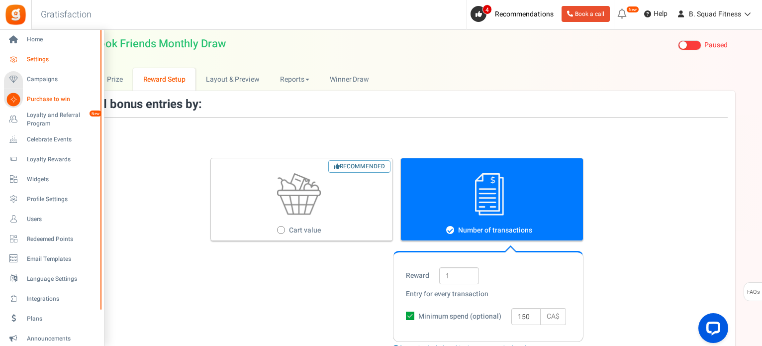
click at [40, 60] on span "Settings" at bounding box center [62, 59] width 70 height 8
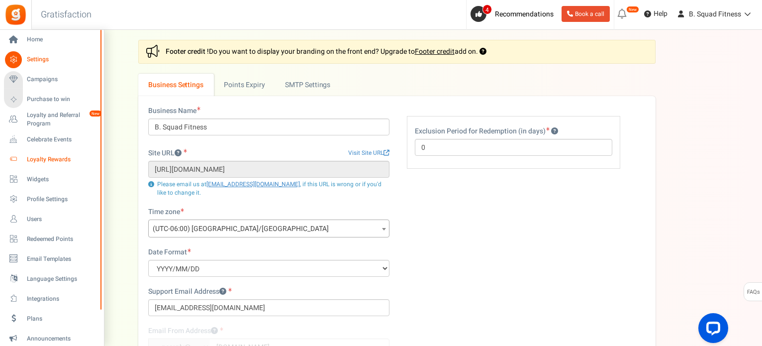
click at [48, 160] on span "Loyalty Rewards" at bounding box center [62, 159] width 70 height 8
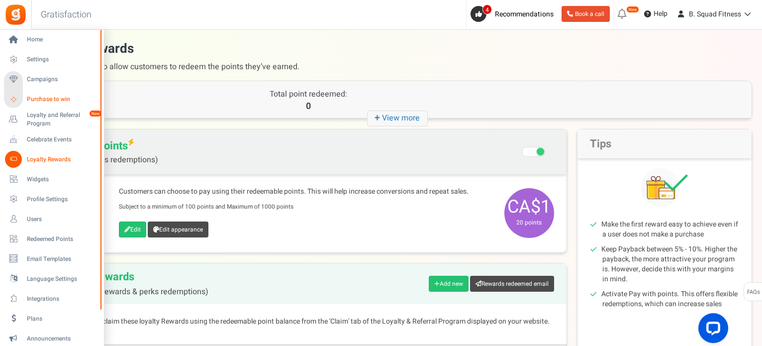
click at [51, 95] on span "Purchase to win" at bounding box center [62, 99] width 70 height 8
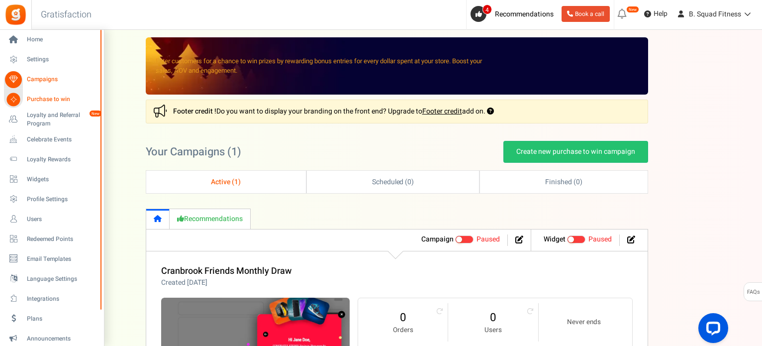
click at [44, 78] on span "Campaigns" at bounding box center [62, 79] width 70 height 8
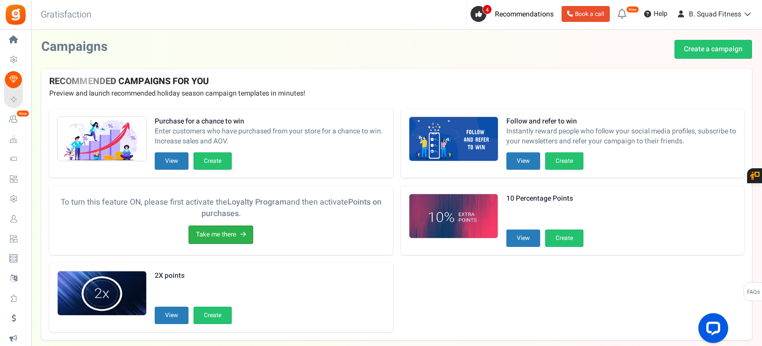
click at [203, 229] on link "Take me there" at bounding box center [221, 234] width 65 height 18
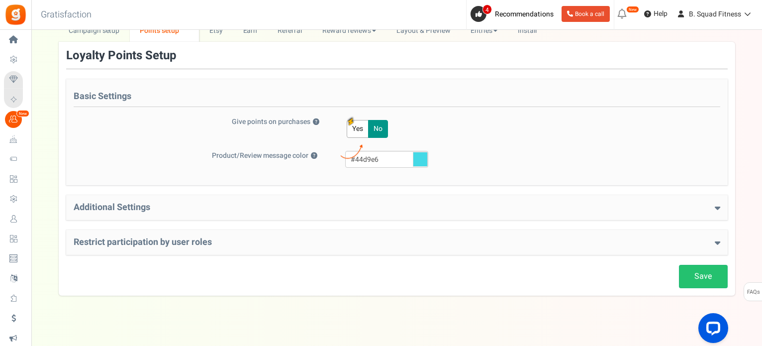
scroll to position [63, 0]
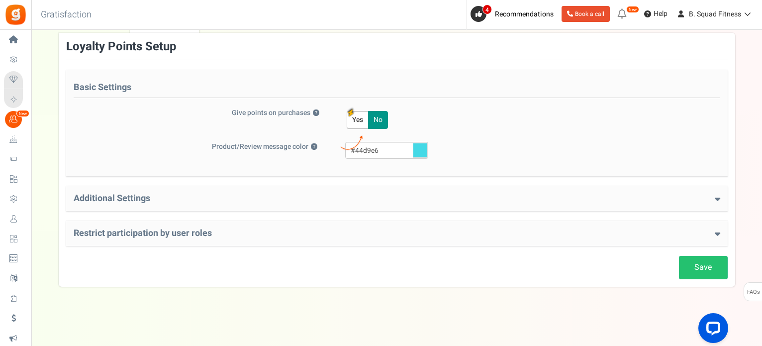
click at [257, 196] on h4 "Additional Settings" at bounding box center [397, 199] width 647 height 10
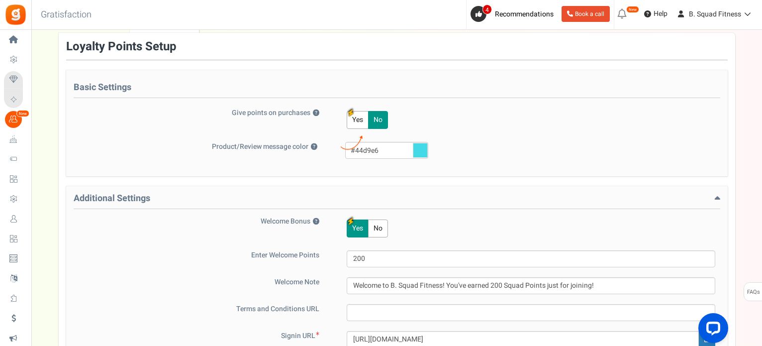
scroll to position [262, 0]
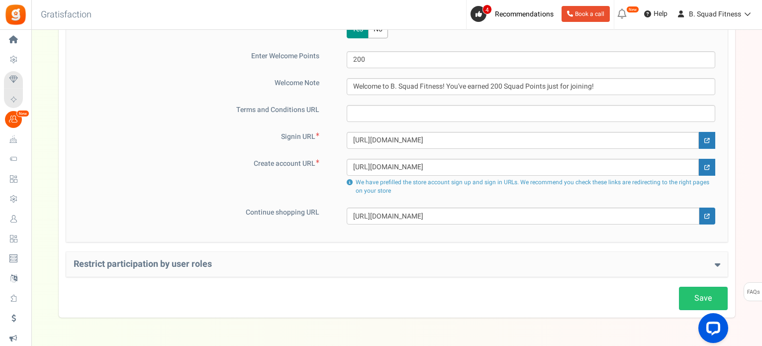
click at [257, 260] on h4 "Restrict participation by user roles" at bounding box center [397, 264] width 647 height 10
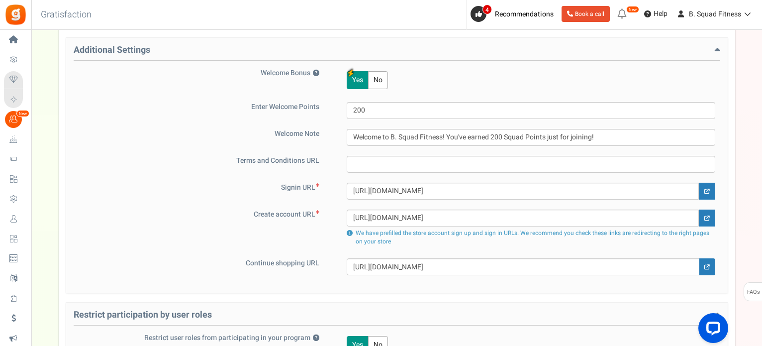
scroll to position [0, 0]
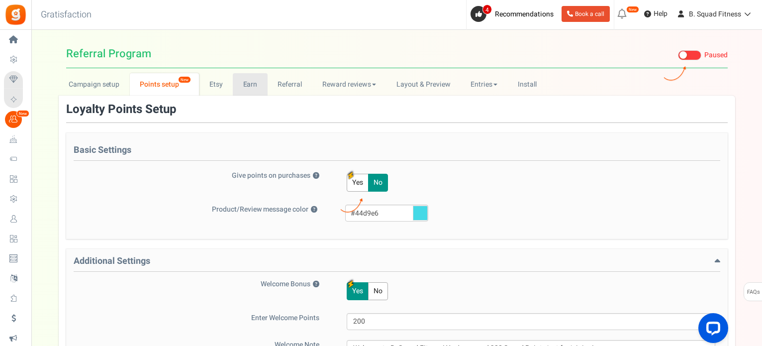
click at [253, 95] on link "Earn" at bounding box center [250, 84] width 35 height 22
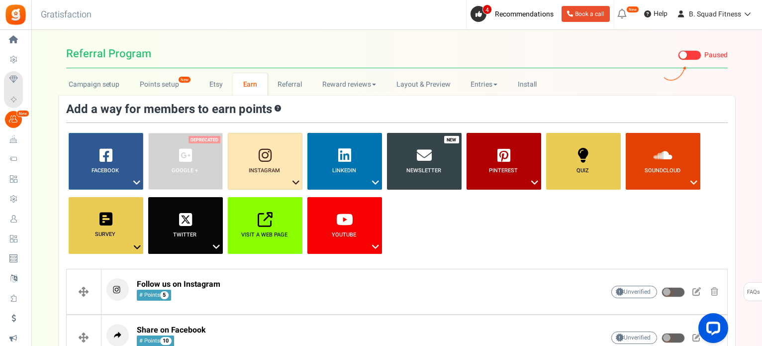
click at [523, 248] on ul "Facebook ? Visit on Facebook Share on Facebook Google + ? ? ?" at bounding box center [397, 197] width 662 height 128
click at [296, 81] on link "Referral" at bounding box center [290, 84] width 45 height 22
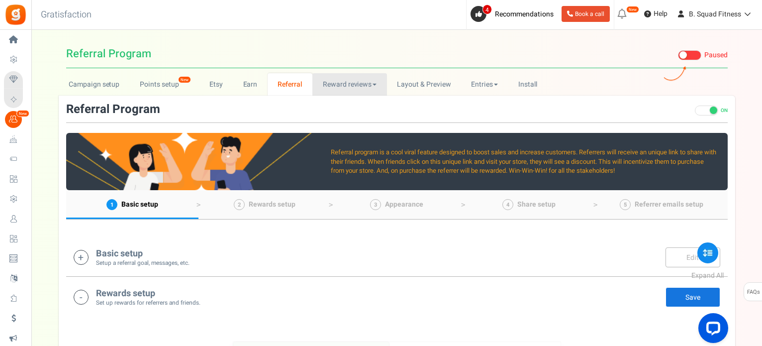
click at [341, 90] on link "Reward reviews" at bounding box center [349, 84] width 74 height 22
click at [470, 85] on link "Entries" at bounding box center [484, 84] width 47 height 22
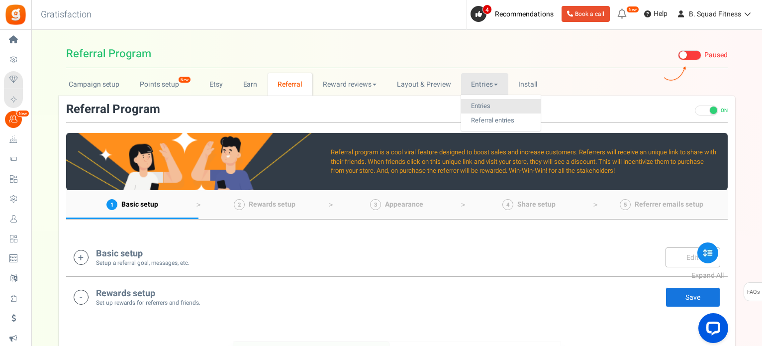
click at [482, 102] on link "Entries" at bounding box center [501, 106] width 80 height 14
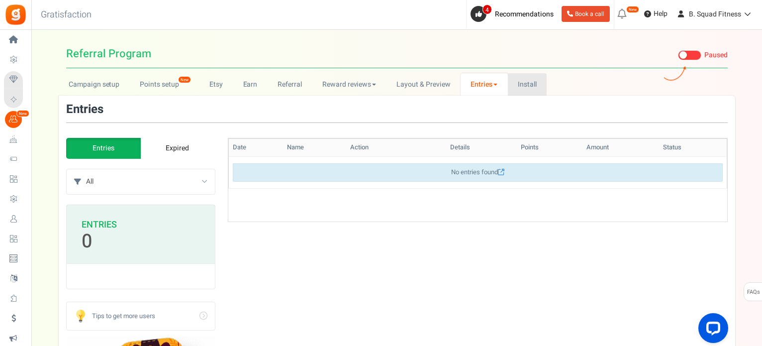
click at [536, 79] on link "Install" at bounding box center [527, 84] width 39 height 22
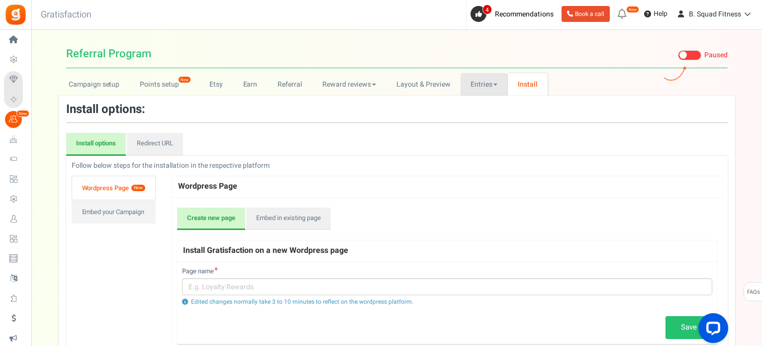
click at [497, 81] on link "Entries" at bounding box center [484, 84] width 47 height 22
click at [400, 85] on link "Layout & Preview" at bounding box center [424, 84] width 74 height 22
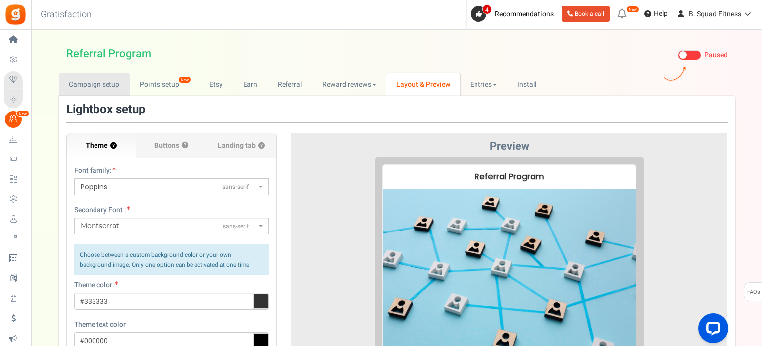
click at [89, 86] on link "Campaign setup" at bounding box center [94, 84] width 71 height 22
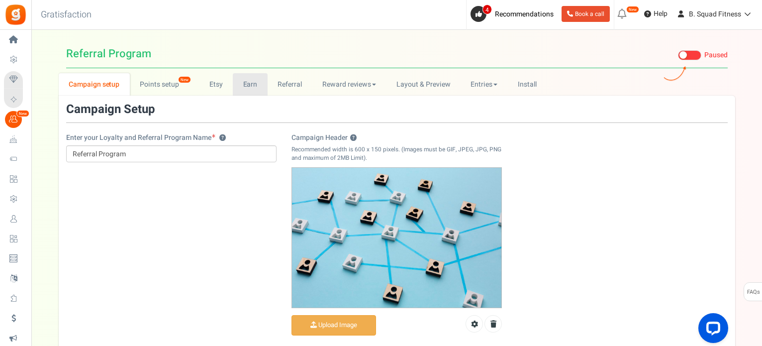
click at [255, 78] on link "Earn" at bounding box center [250, 84] width 35 height 22
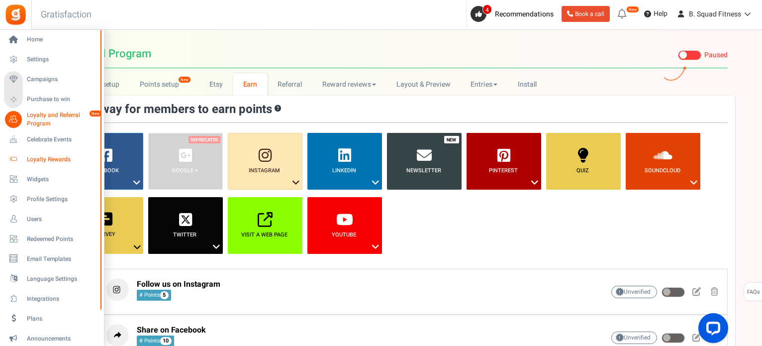
click at [34, 155] on span "Loyalty Rewards" at bounding box center [62, 159] width 70 height 8
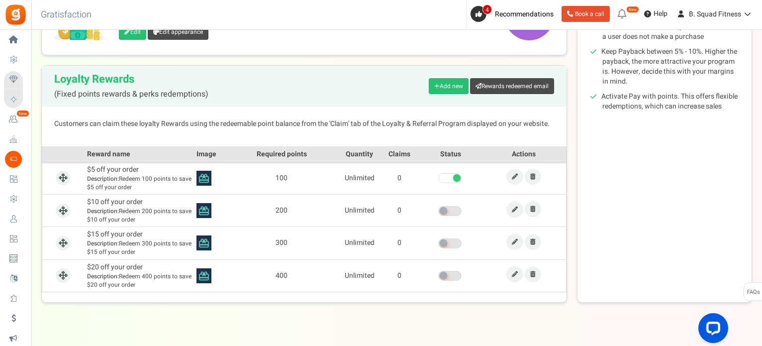
scroll to position [199, 0]
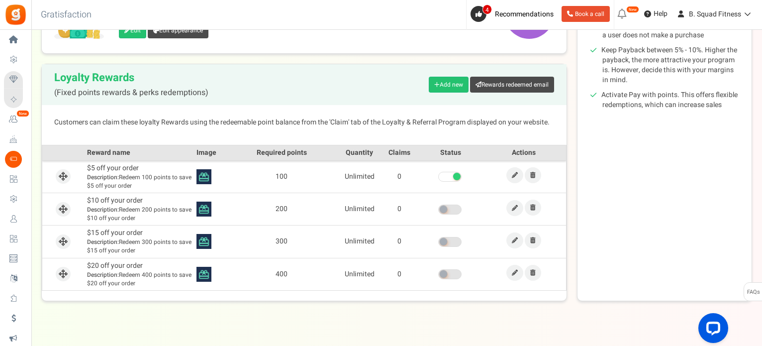
click at [115, 171] on td "$5 off your order Description: Redeem 100 points to save $5 off your order" at bounding box center [139, 176] width 109 height 32
click at [202, 173] on img at bounding box center [204, 176] width 15 height 15
drag, startPoint x: 306, startPoint y: 176, endPoint x: 380, endPoint y: 175, distance: 73.1
click at [318, 176] on td "100" at bounding box center [282, 176] width 116 height 32
drag, startPoint x: 391, startPoint y: 175, endPoint x: 474, endPoint y: 176, distance: 83.1
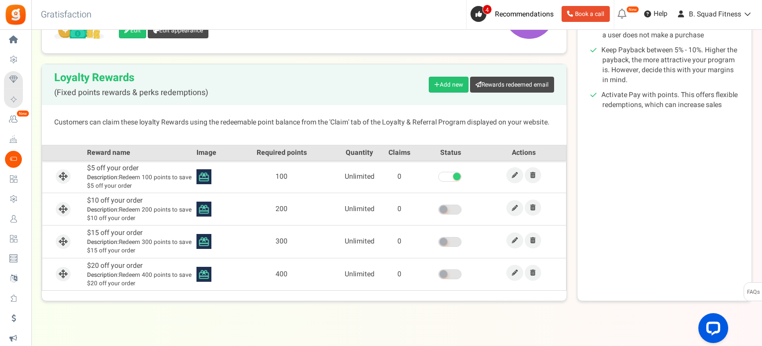
click at [407, 176] on td "0" at bounding box center [400, 176] width 40 height 32
click at [511, 174] on link at bounding box center [514, 175] width 17 height 16
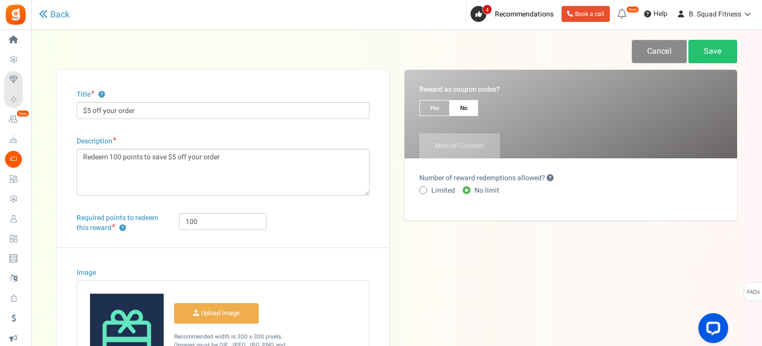
click at [642, 54] on link "Cancel" at bounding box center [659, 51] width 55 height 23
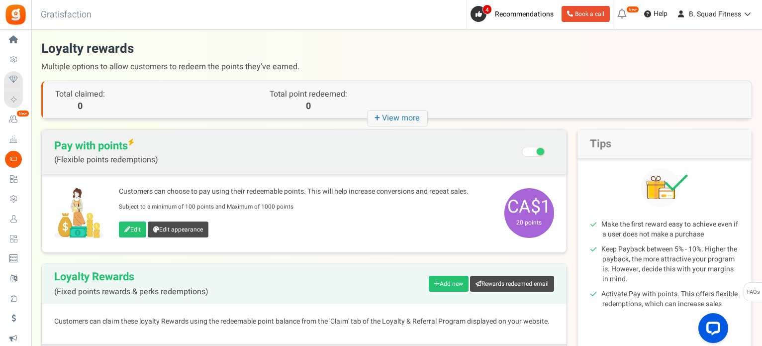
click at [535, 149] on span at bounding box center [533, 152] width 23 height 10
click at [534, 149] on input "Recommended: Turn On Are you sure? This will remove the flexi redemption option…" at bounding box center [534, 152] width 0 height 17
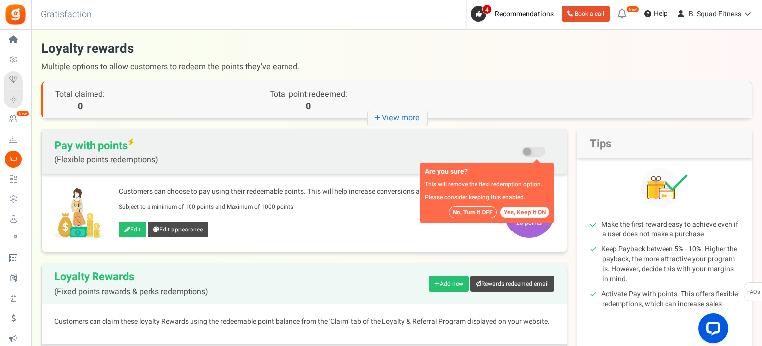
click at [480, 209] on button "No, Turn it OFF" at bounding box center [473, 212] width 48 height 12
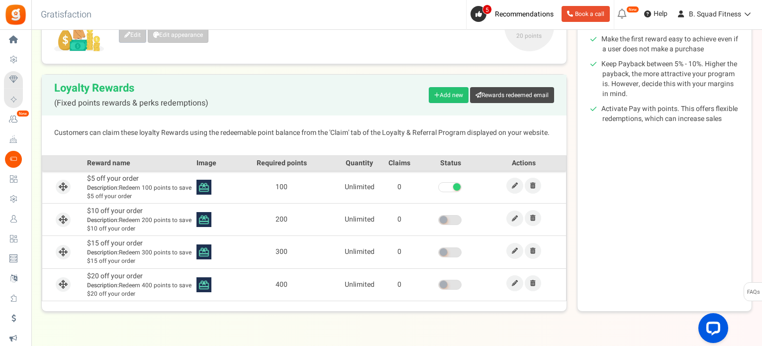
scroll to position [199, 0]
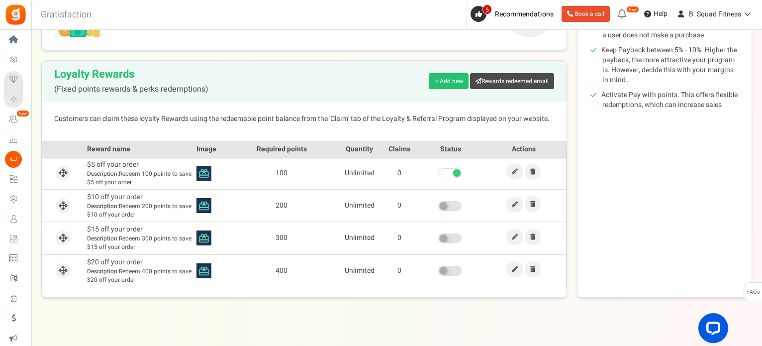
click at [455, 167] on td at bounding box center [450, 173] width 63 height 32
click at [445, 171] on span at bounding box center [449, 173] width 23 height 10
click at [438, 171] on input "checkbox" at bounding box center [438, 173] width 0 height 6
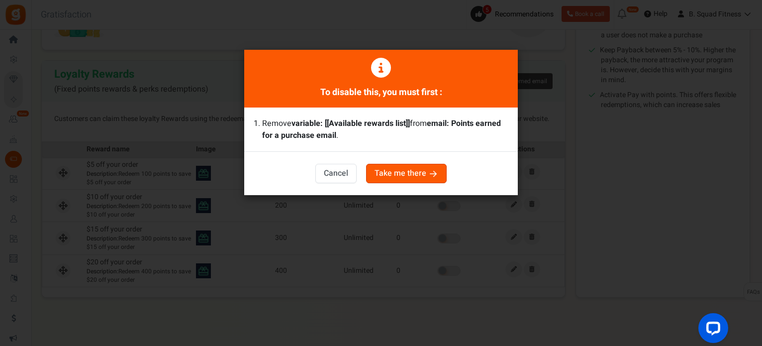
click at [384, 167] on button "Take me there" at bounding box center [406, 173] width 81 height 19
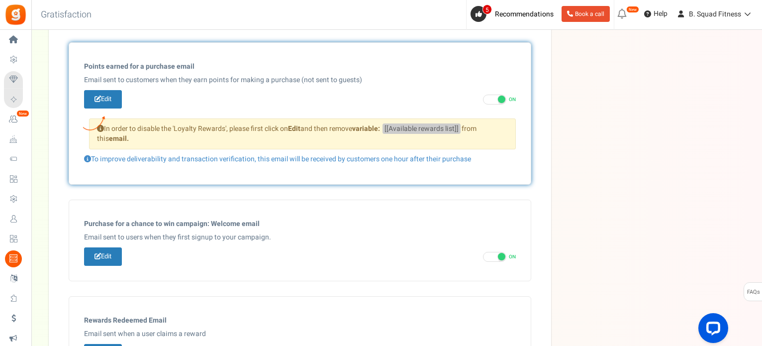
scroll to position [375, 0]
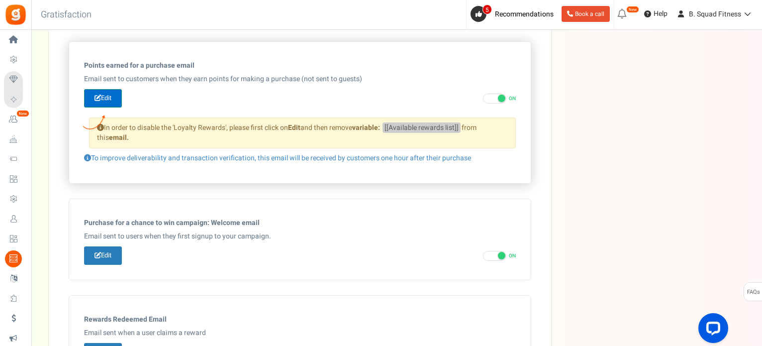
click at [105, 97] on link "Edit" at bounding box center [103, 98] width 38 height 18
type input "You've earned [[Order Points]] points on your recent order."
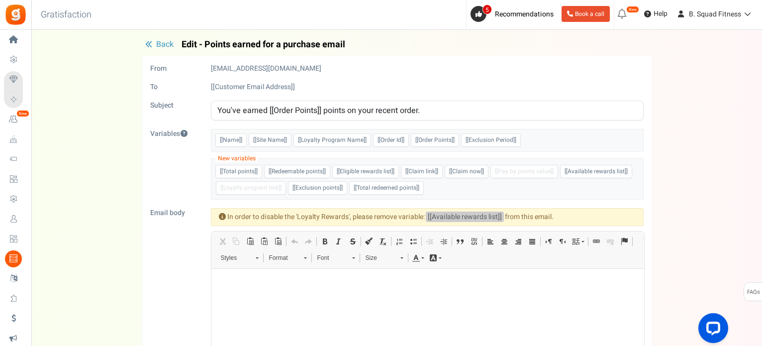
scroll to position [0, 0]
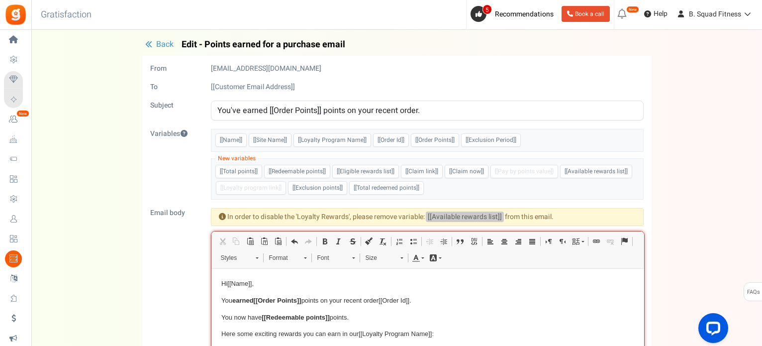
click at [144, 42] on button "Back" at bounding box center [159, 45] width 34 height 10
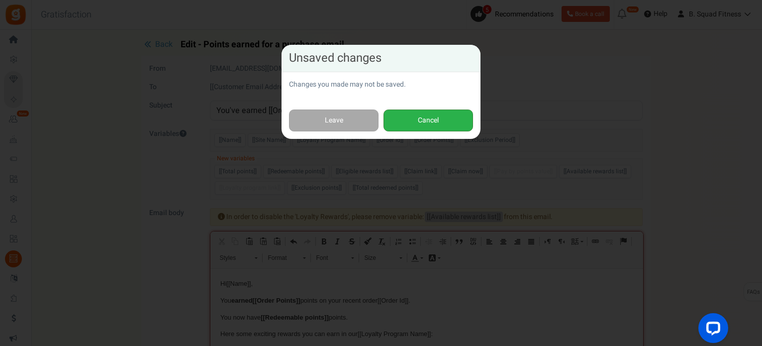
click at [426, 126] on button "Cancel" at bounding box center [429, 120] width 90 height 22
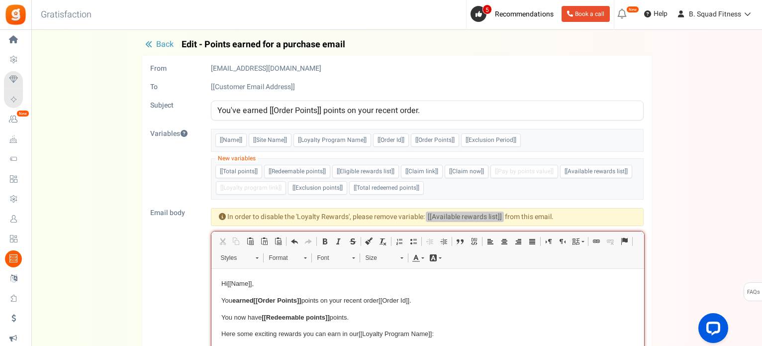
click at [159, 41] on span "Back" at bounding box center [164, 44] width 17 height 12
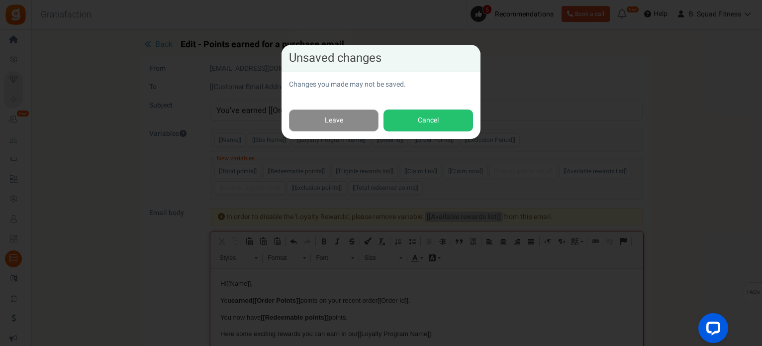
click at [331, 119] on link "Leave" at bounding box center [334, 120] width 90 height 22
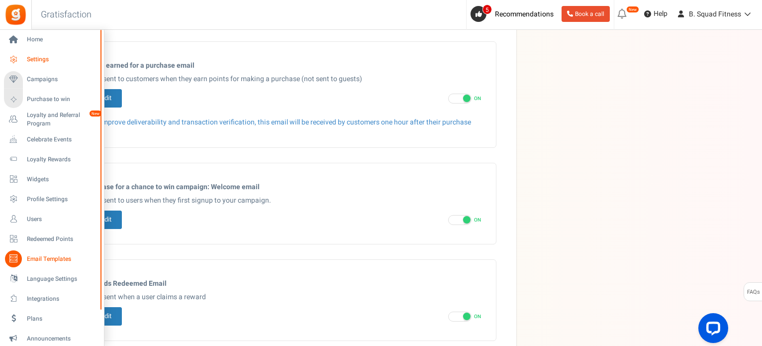
click at [37, 55] on span "Settings" at bounding box center [62, 59] width 70 height 8
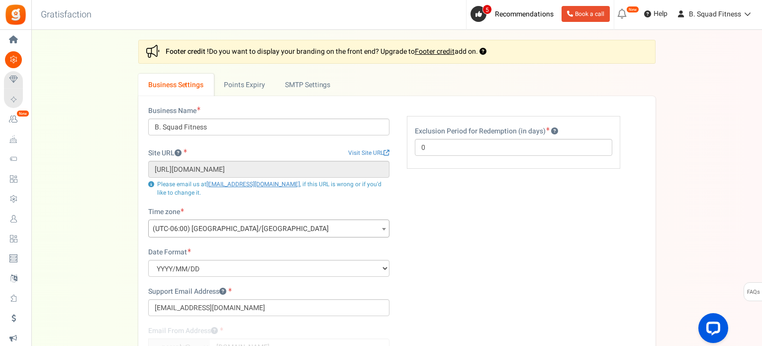
click at [69, 83] on div "Settings In this section you will setup your business details and points expiry…" at bounding box center [396, 238] width 711 height 396
